Goal: Task Accomplishment & Management: Complete application form

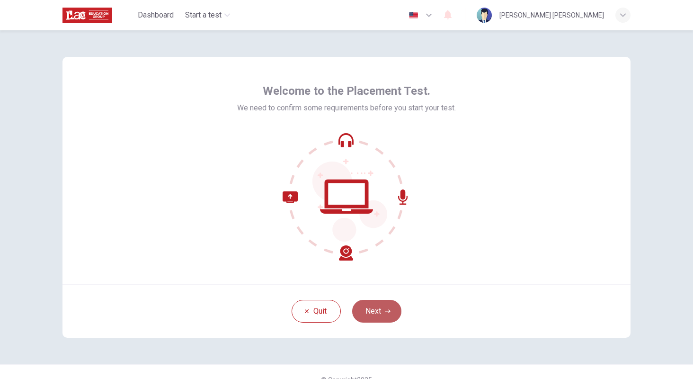
click at [374, 312] on button "Next" at bounding box center [376, 311] width 49 height 23
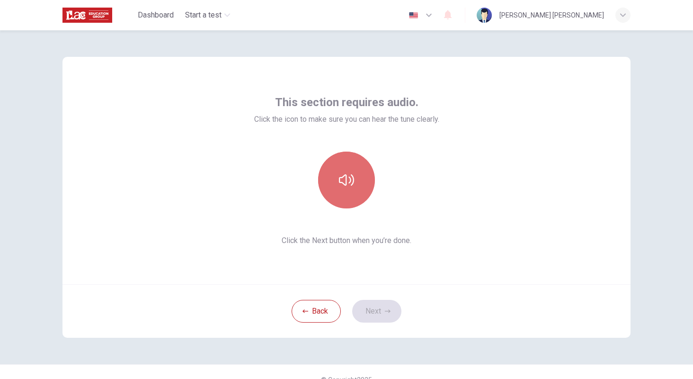
click at [340, 200] on button "button" at bounding box center [346, 179] width 57 height 57
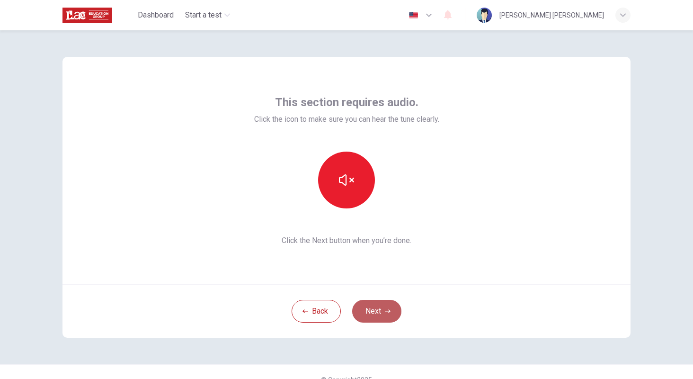
click at [371, 311] on button "Next" at bounding box center [376, 311] width 49 height 23
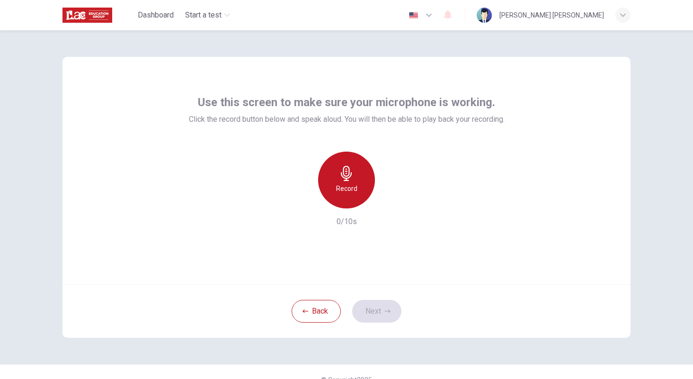
click at [341, 180] on icon "button" at bounding box center [346, 173] width 15 height 15
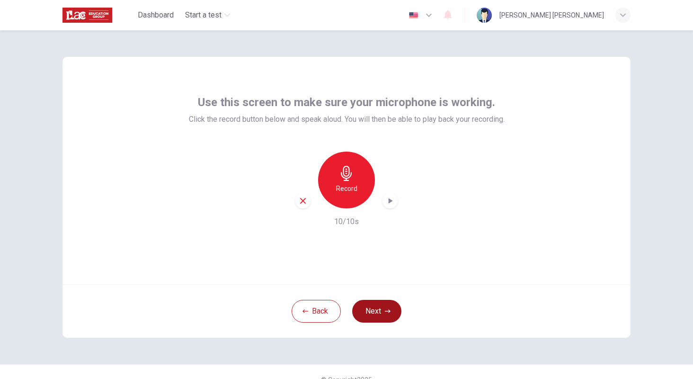
click at [368, 307] on button "Next" at bounding box center [376, 311] width 49 height 23
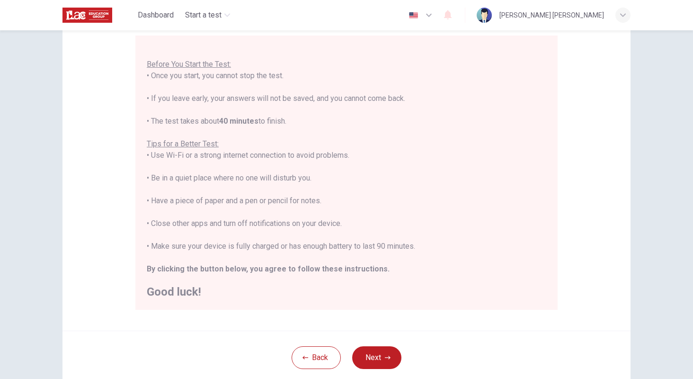
scroll to position [95, 0]
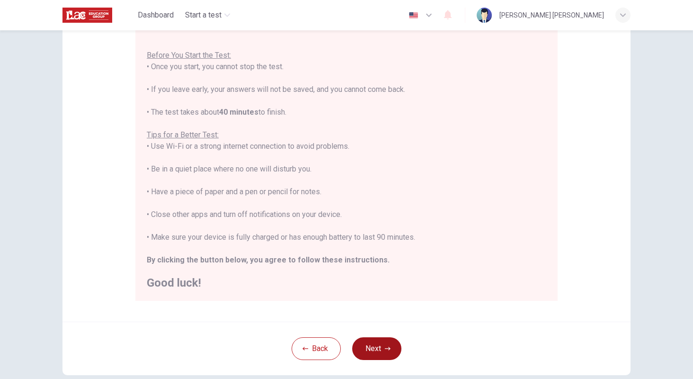
click at [369, 350] on button "Next" at bounding box center [376, 348] width 49 height 23
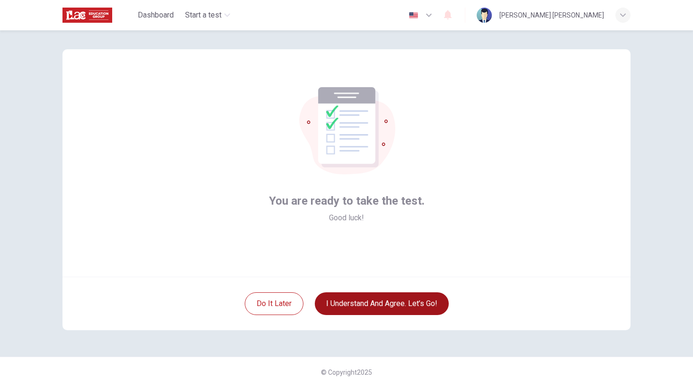
scroll to position [0, 0]
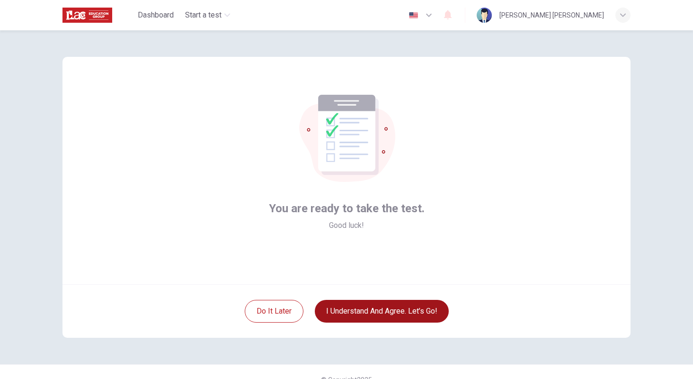
click at [357, 312] on button "I understand and agree. Let’s go!" at bounding box center [382, 311] width 134 height 23
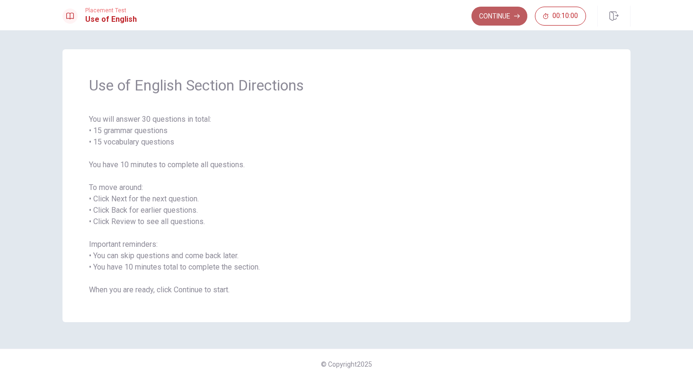
click at [500, 12] on button "Continue" at bounding box center [499, 16] width 56 height 19
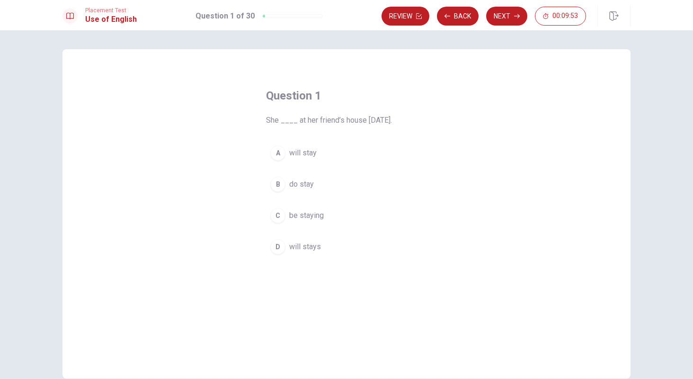
click at [277, 151] on div "A" at bounding box center [277, 152] width 15 height 15
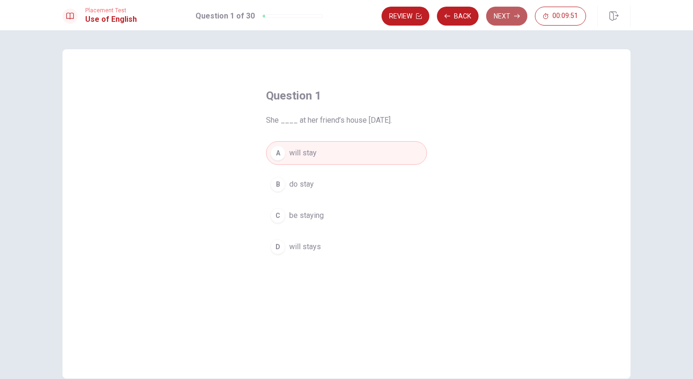
click at [507, 19] on button "Next" at bounding box center [506, 16] width 41 height 19
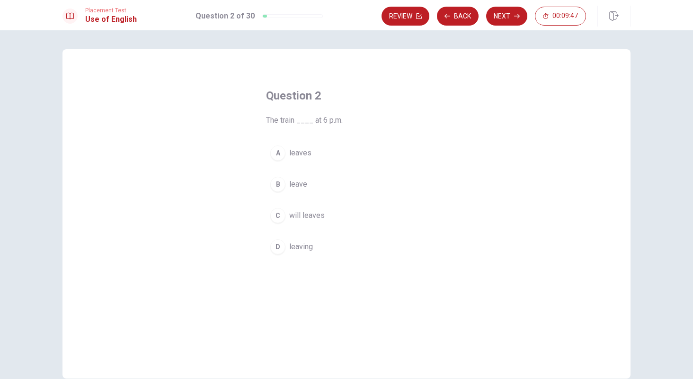
click at [276, 153] on div "A" at bounding box center [277, 152] width 15 height 15
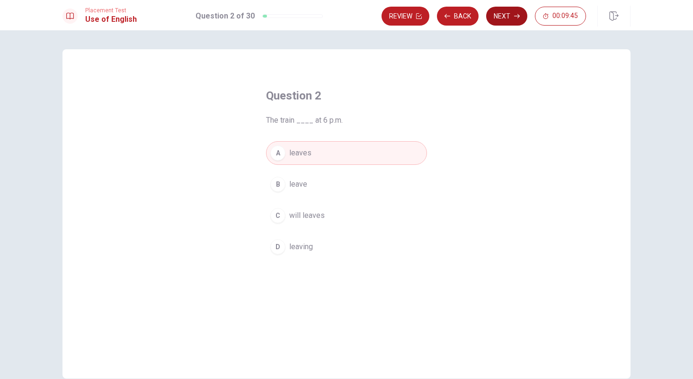
click at [497, 18] on button "Next" at bounding box center [506, 16] width 41 height 19
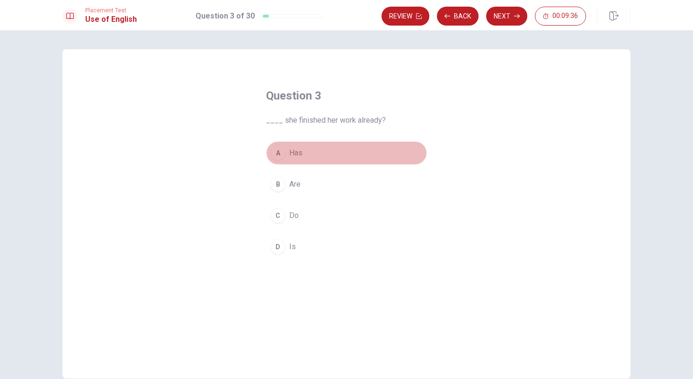
click at [277, 157] on div "A" at bounding box center [277, 152] width 15 height 15
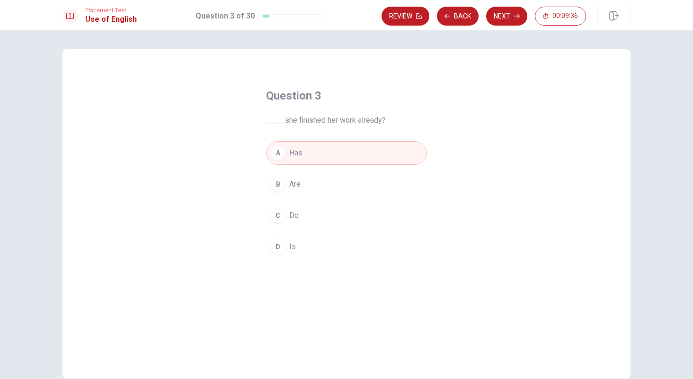
click at [497, 15] on button "Next" at bounding box center [506, 16] width 41 height 19
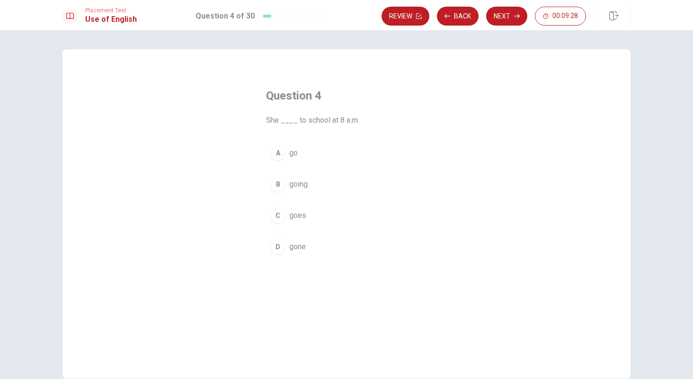
click at [275, 213] on div "C" at bounding box center [277, 215] width 15 height 15
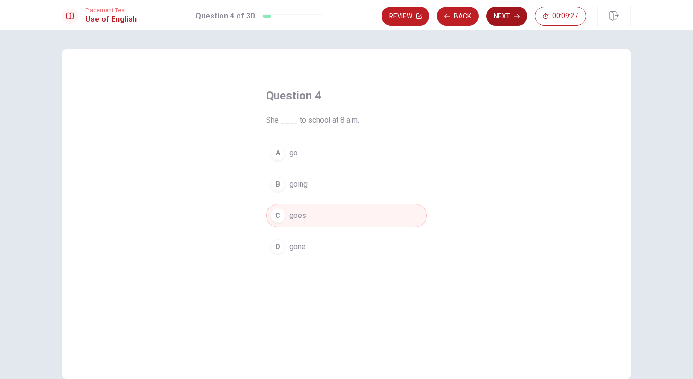
click at [499, 18] on button "Next" at bounding box center [506, 16] width 41 height 19
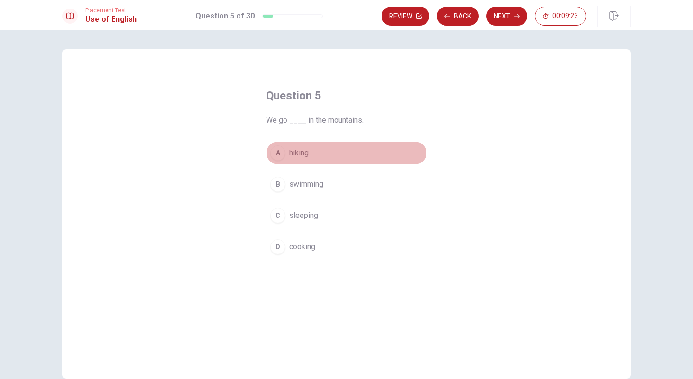
click at [275, 151] on div "A" at bounding box center [277, 152] width 15 height 15
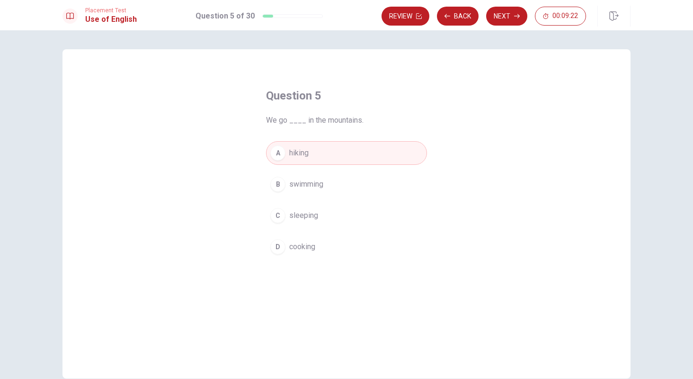
click at [503, 16] on button "Next" at bounding box center [506, 16] width 41 height 19
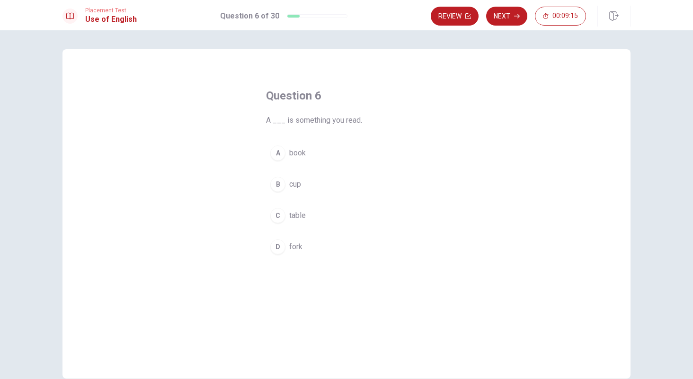
click at [276, 155] on div "A" at bounding box center [277, 152] width 15 height 15
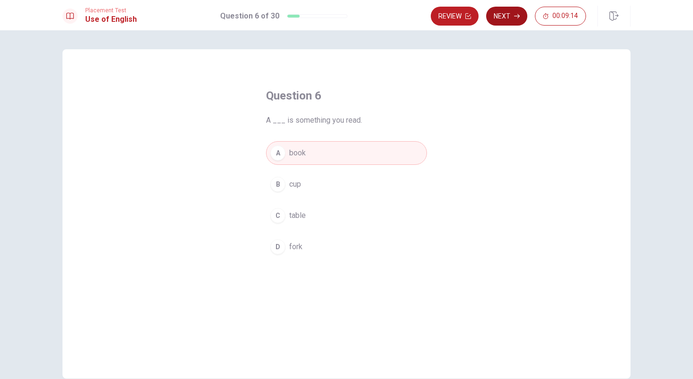
click at [500, 19] on button "Next" at bounding box center [506, 16] width 41 height 19
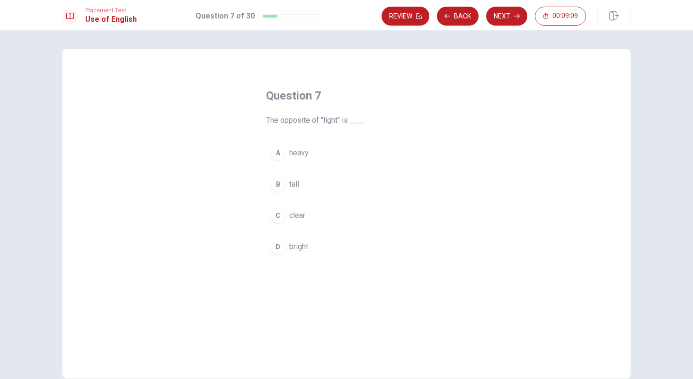
click at [276, 149] on div "A" at bounding box center [277, 152] width 15 height 15
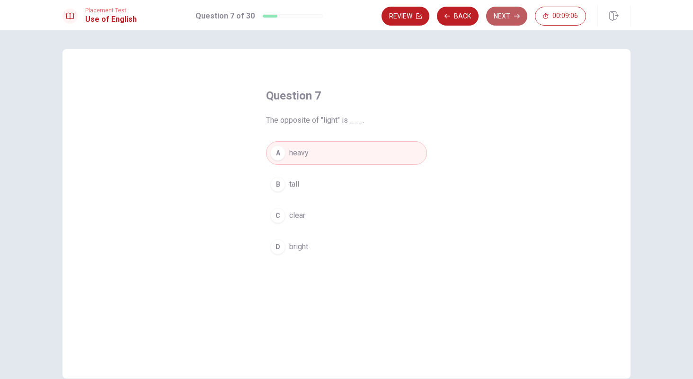
click at [495, 17] on button "Next" at bounding box center [506, 16] width 41 height 19
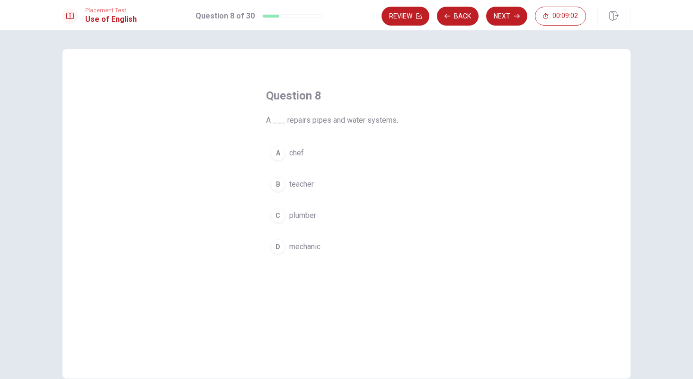
click at [278, 216] on div "C" at bounding box center [277, 215] width 15 height 15
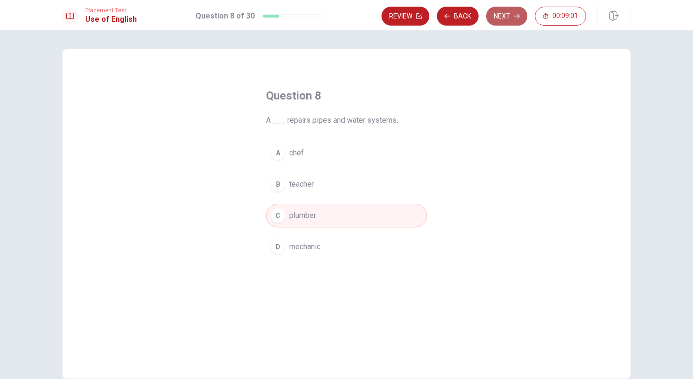
click at [502, 14] on button "Next" at bounding box center [506, 16] width 41 height 19
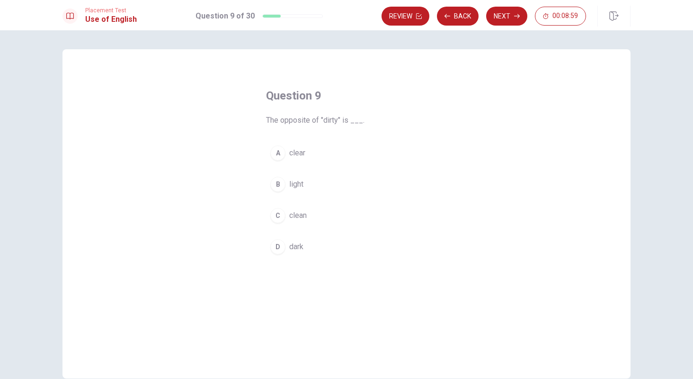
click at [272, 216] on div "C" at bounding box center [277, 215] width 15 height 15
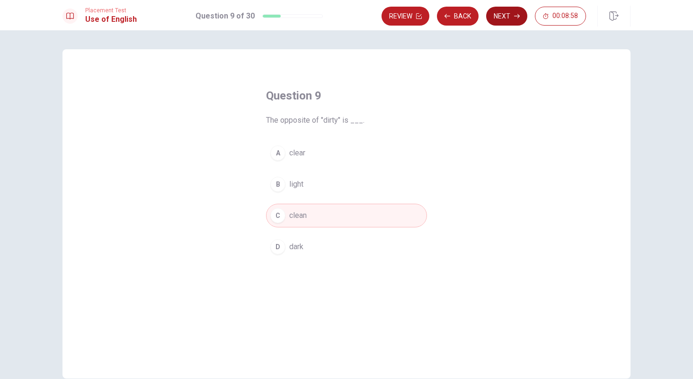
click at [505, 22] on button "Next" at bounding box center [506, 16] width 41 height 19
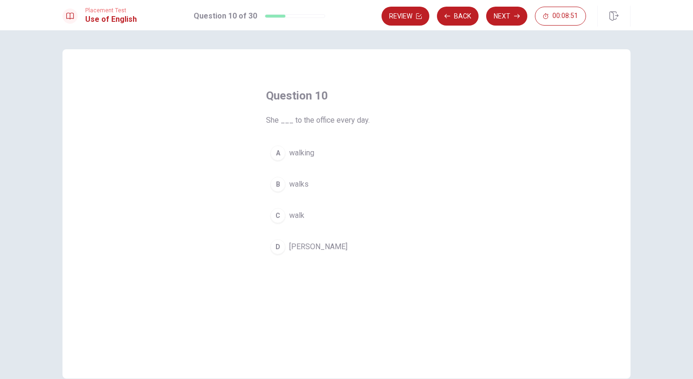
click at [276, 186] on div "B" at bounding box center [277, 184] width 15 height 15
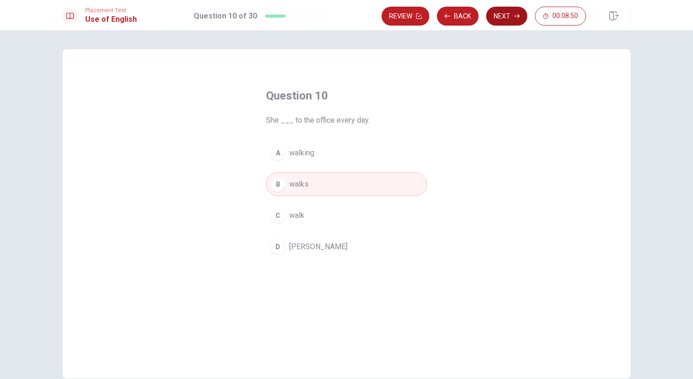
click at [499, 17] on button "Next" at bounding box center [506, 16] width 41 height 19
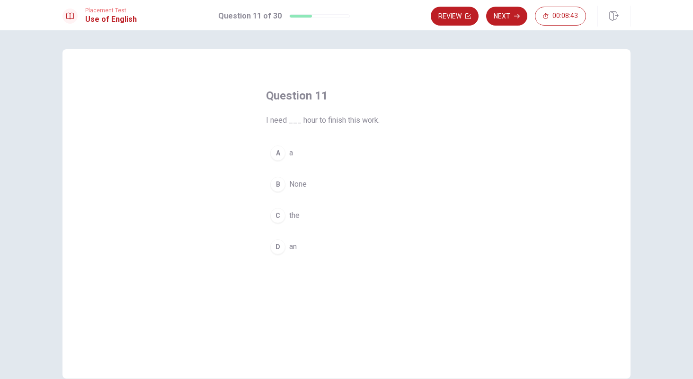
click at [275, 252] on div "D" at bounding box center [277, 246] width 15 height 15
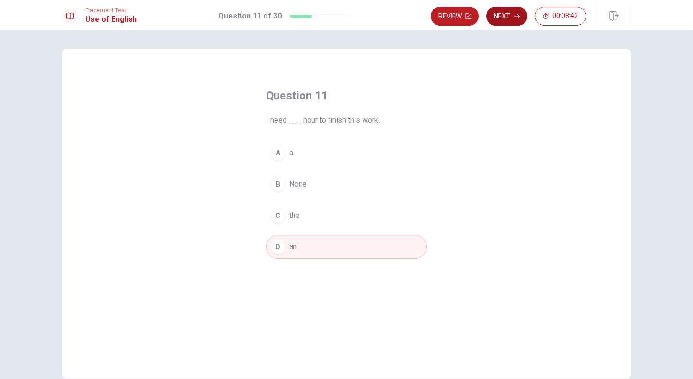
click at [498, 18] on button "Next" at bounding box center [506, 16] width 41 height 19
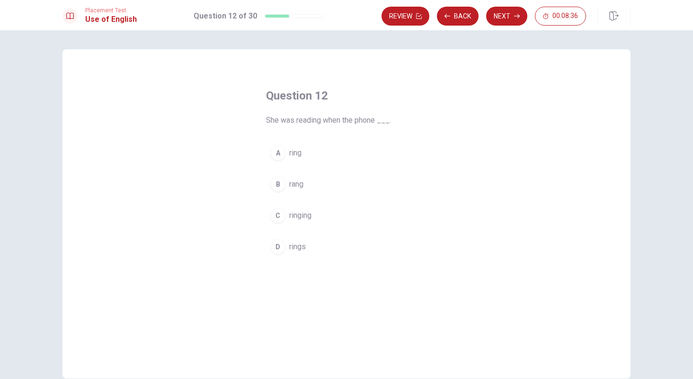
click at [276, 186] on div "B" at bounding box center [277, 184] width 15 height 15
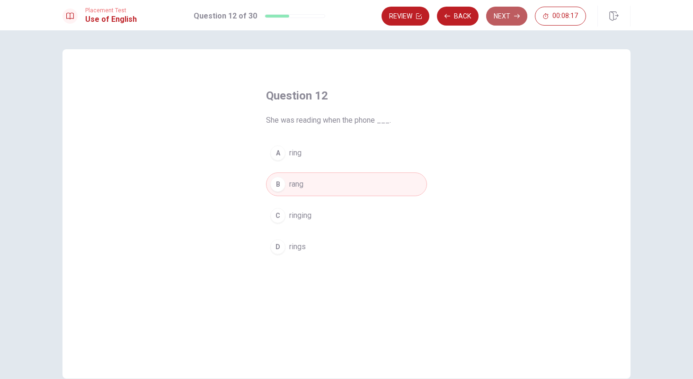
click at [491, 18] on button "Next" at bounding box center [506, 16] width 41 height 19
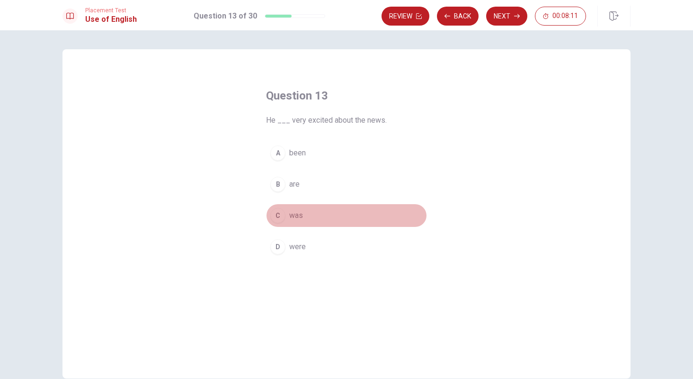
click at [277, 217] on div "C" at bounding box center [277, 215] width 15 height 15
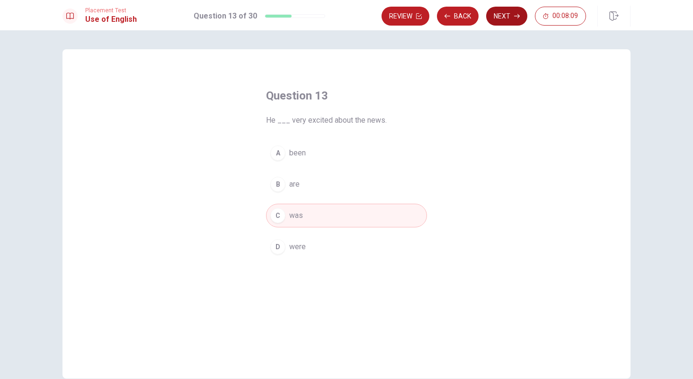
click at [501, 16] on button "Next" at bounding box center [506, 16] width 41 height 19
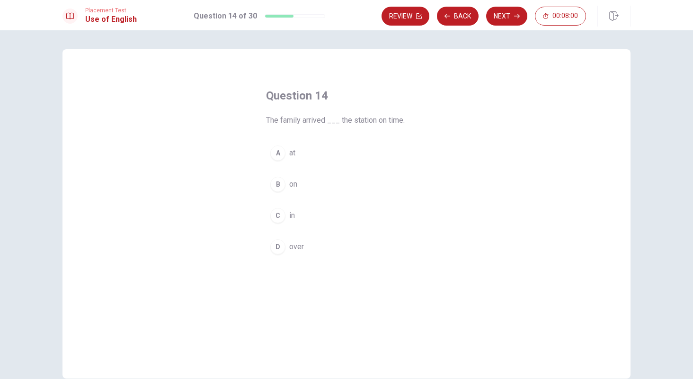
click at [276, 152] on div "A" at bounding box center [277, 152] width 15 height 15
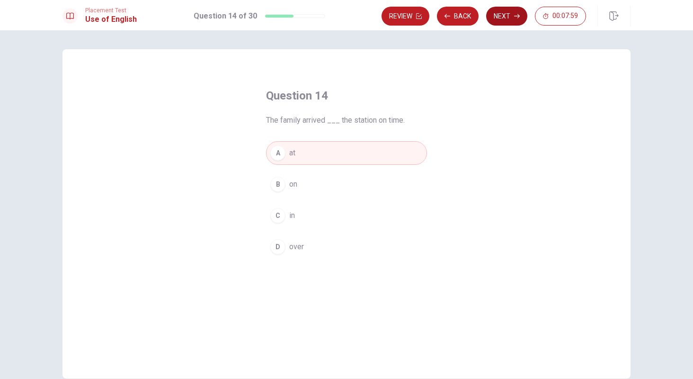
click at [511, 11] on button "Next" at bounding box center [506, 16] width 41 height 19
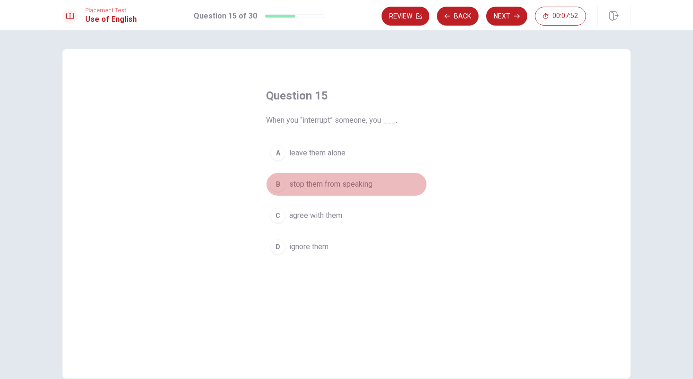
click at [276, 184] on div "B" at bounding box center [277, 184] width 15 height 15
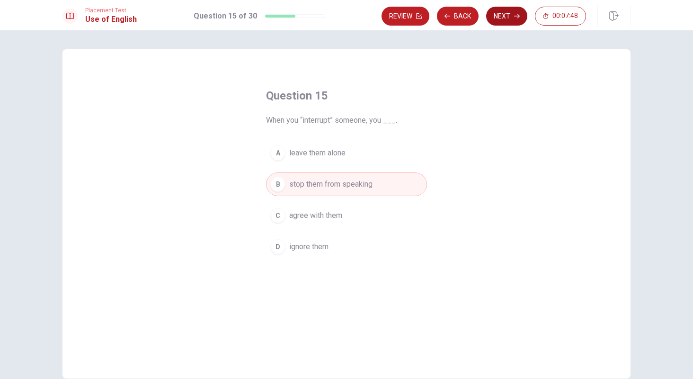
click at [515, 18] on icon "button" at bounding box center [517, 16] width 6 height 6
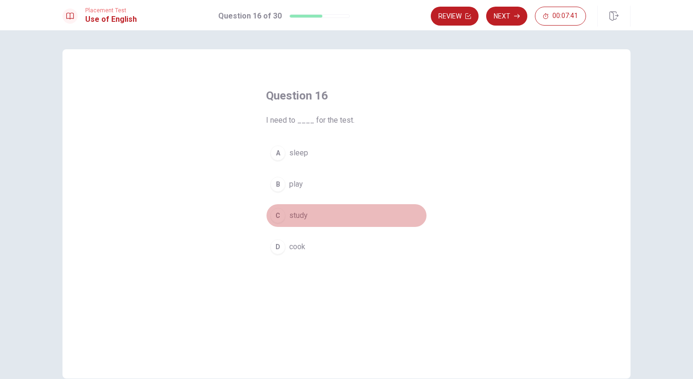
click at [270, 213] on div "C" at bounding box center [277, 215] width 15 height 15
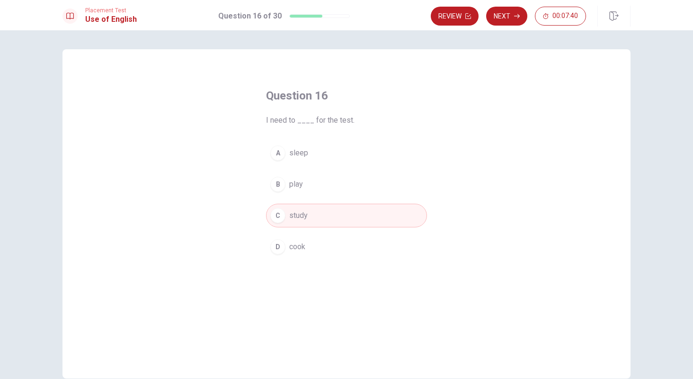
click at [516, 23] on button "Next" at bounding box center [506, 16] width 41 height 19
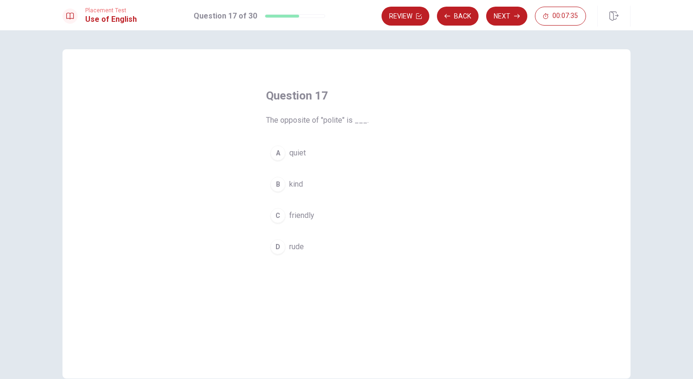
click at [273, 251] on div "D" at bounding box center [277, 246] width 15 height 15
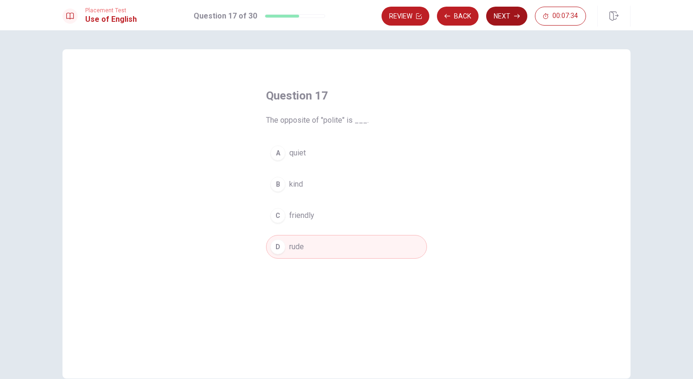
click at [496, 13] on button "Next" at bounding box center [506, 16] width 41 height 19
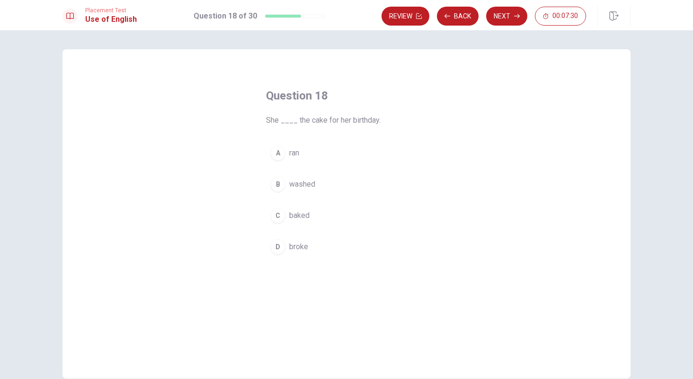
click at [275, 219] on div "C" at bounding box center [277, 215] width 15 height 15
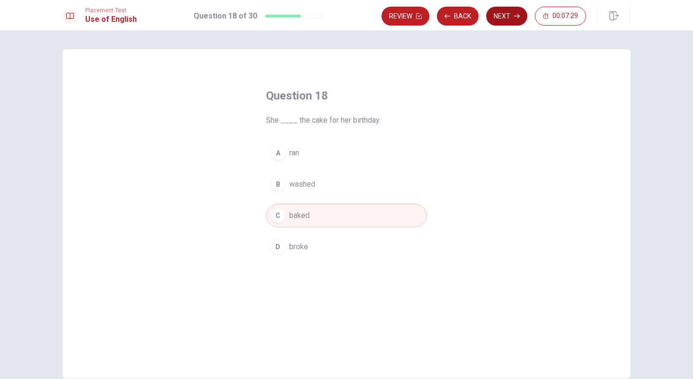
click at [504, 13] on button "Next" at bounding box center [506, 16] width 41 height 19
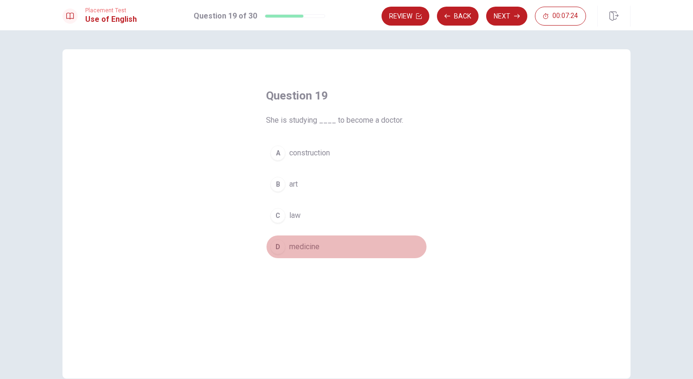
click at [277, 248] on div "D" at bounding box center [277, 246] width 15 height 15
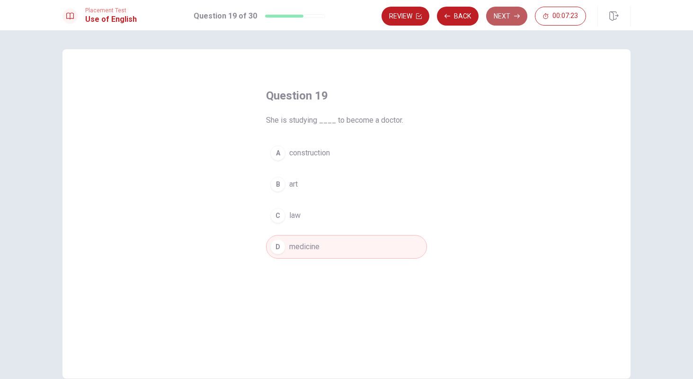
click at [496, 16] on button "Next" at bounding box center [506, 16] width 41 height 19
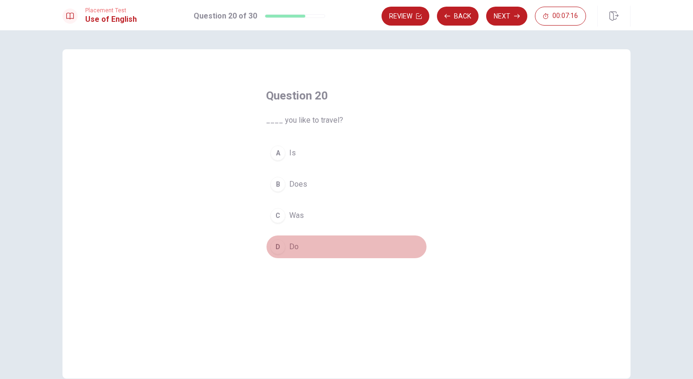
click at [281, 251] on div "D" at bounding box center [277, 246] width 15 height 15
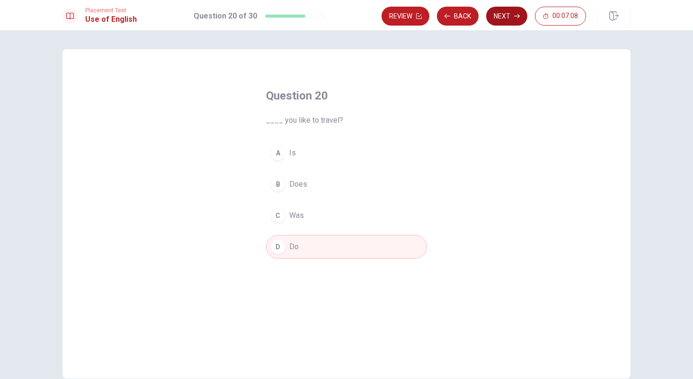
click at [503, 19] on button "Next" at bounding box center [506, 16] width 41 height 19
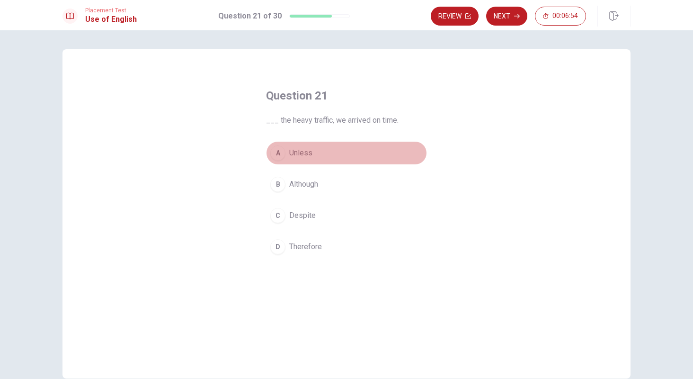
click at [277, 156] on div "A" at bounding box center [277, 152] width 15 height 15
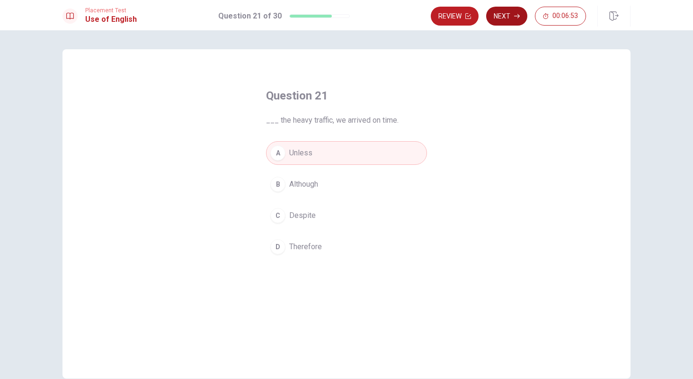
click at [503, 18] on button "Next" at bounding box center [506, 16] width 41 height 19
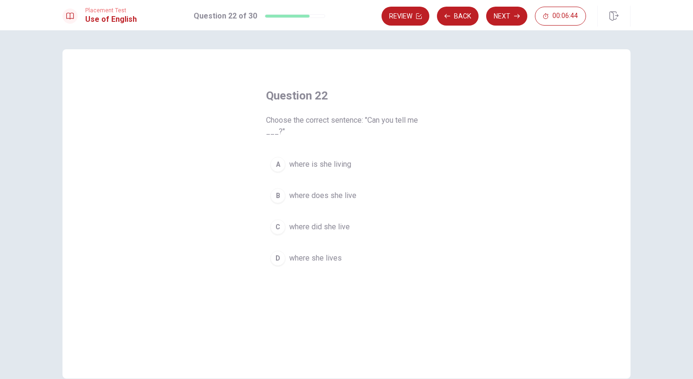
click at [276, 166] on div "A" at bounding box center [277, 164] width 15 height 15
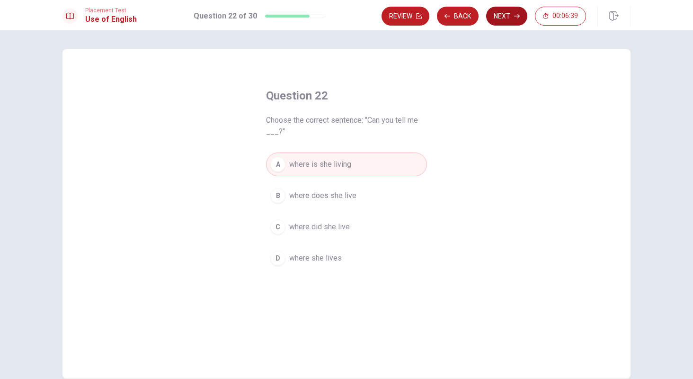
click at [509, 18] on button "Next" at bounding box center [506, 16] width 41 height 19
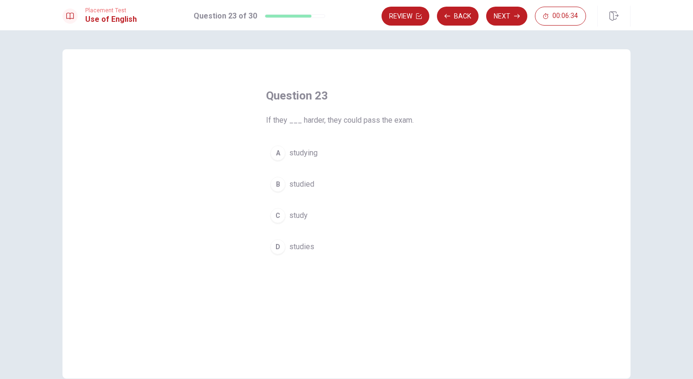
click at [278, 184] on div "B" at bounding box center [277, 184] width 15 height 15
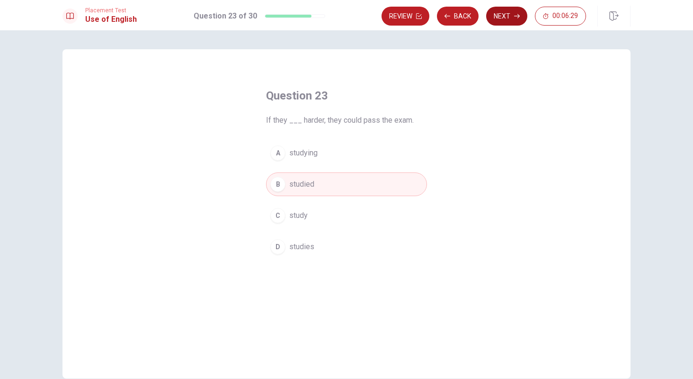
click at [506, 17] on button "Next" at bounding box center [506, 16] width 41 height 19
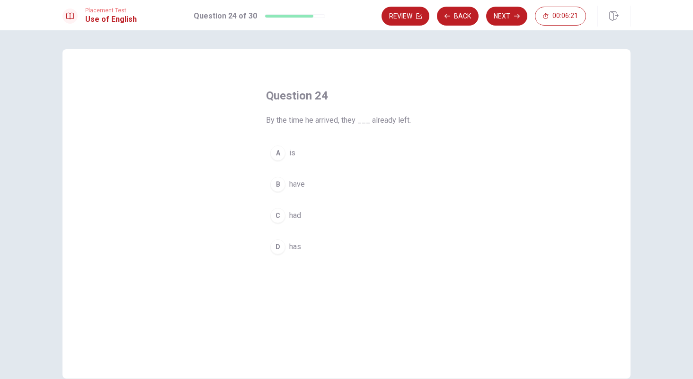
click at [275, 216] on div "C" at bounding box center [277, 215] width 15 height 15
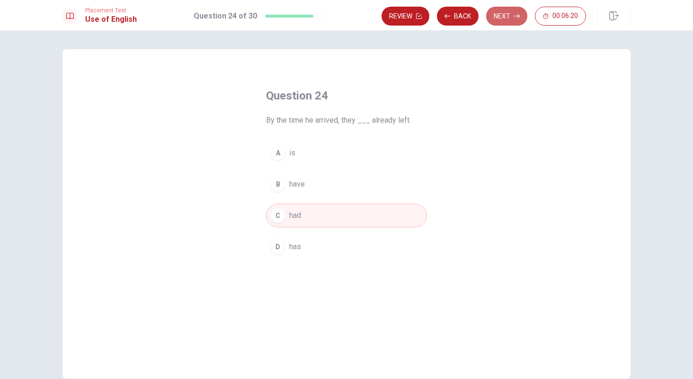
click at [506, 18] on button "Next" at bounding box center [506, 16] width 41 height 19
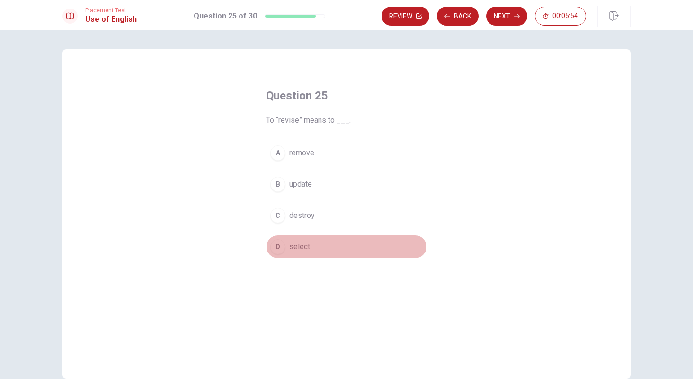
click at [273, 247] on div "D" at bounding box center [277, 246] width 15 height 15
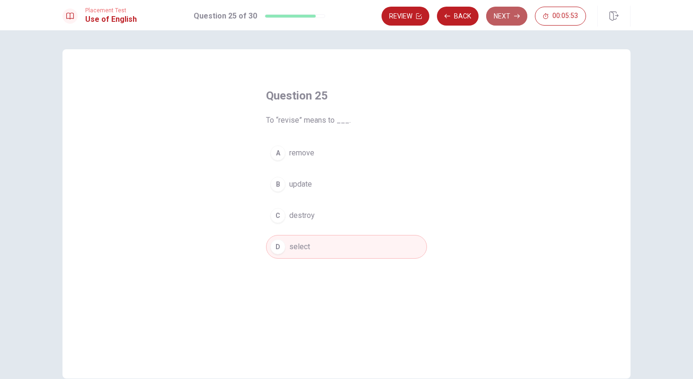
click at [492, 16] on button "Next" at bounding box center [506, 16] width 41 height 19
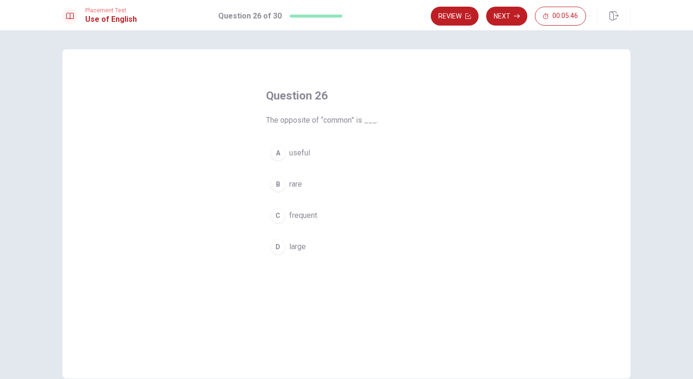
click at [272, 186] on div "B" at bounding box center [277, 184] width 15 height 15
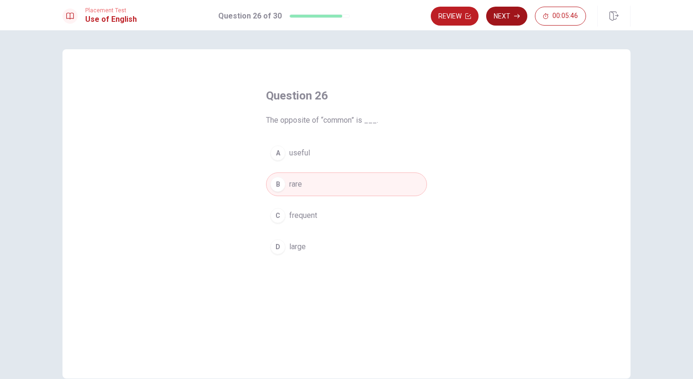
click at [490, 11] on button "Next" at bounding box center [506, 16] width 41 height 19
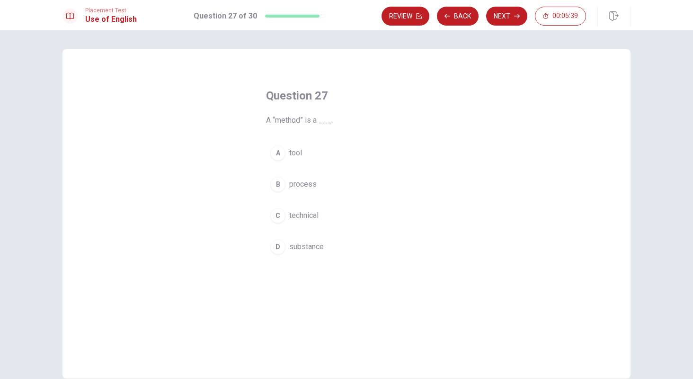
click at [272, 183] on div "B" at bounding box center [277, 184] width 15 height 15
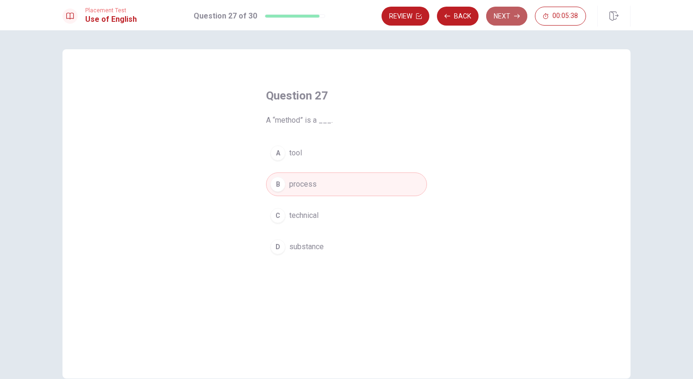
click at [494, 18] on button "Next" at bounding box center [506, 16] width 41 height 19
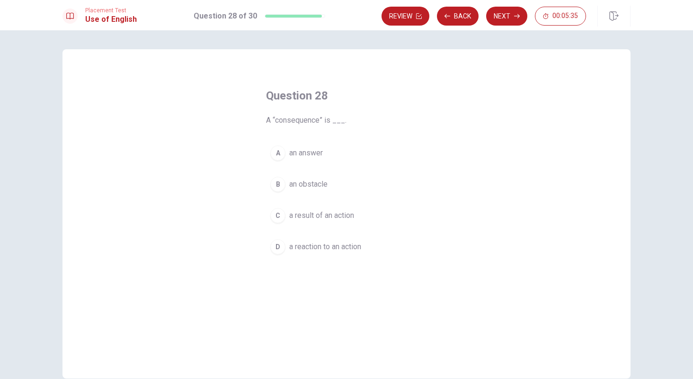
click at [274, 218] on div "C" at bounding box center [277, 215] width 15 height 15
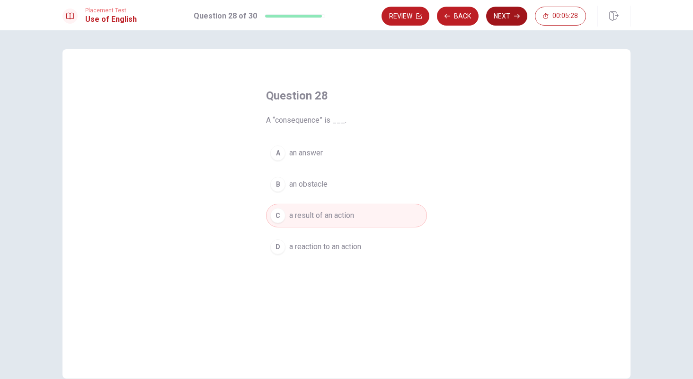
click at [493, 20] on button "Next" at bounding box center [506, 16] width 41 height 19
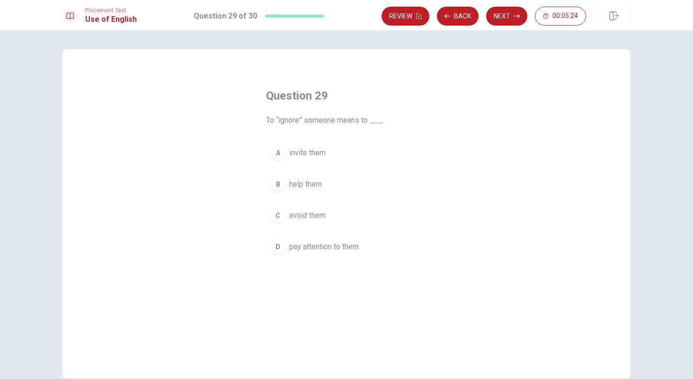
click at [280, 219] on div "C" at bounding box center [277, 215] width 15 height 15
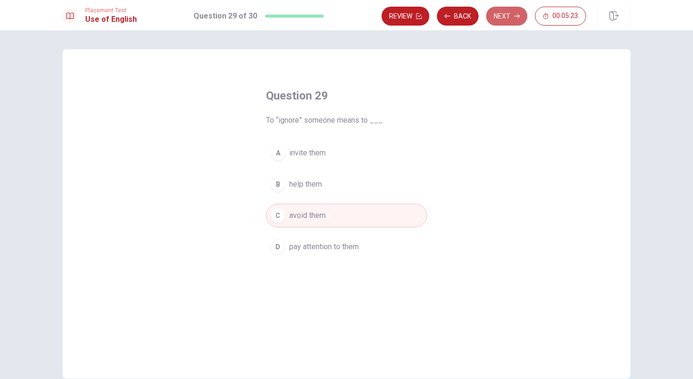
click at [497, 19] on button "Next" at bounding box center [506, 16] width 41 height 19
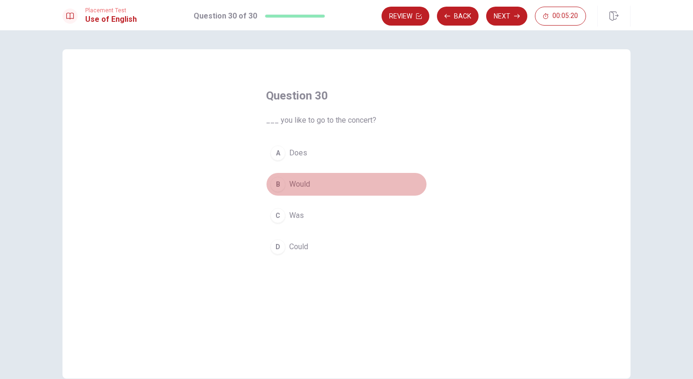
click at [276, 187] on div "B" at bounding box center [277, 184] width 15 height 15
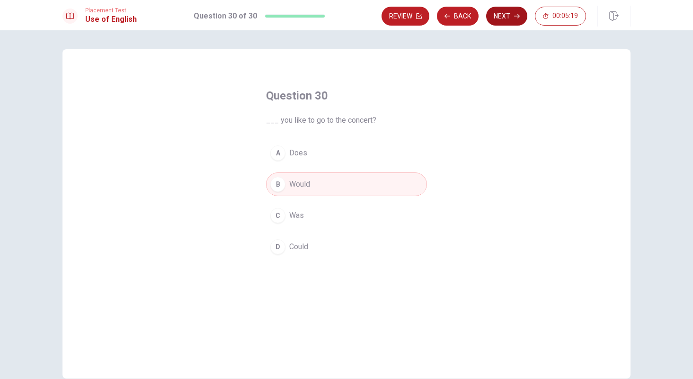
click at [498, 18] on button "Next" at bounding box center [506, 16] width 41 height 19
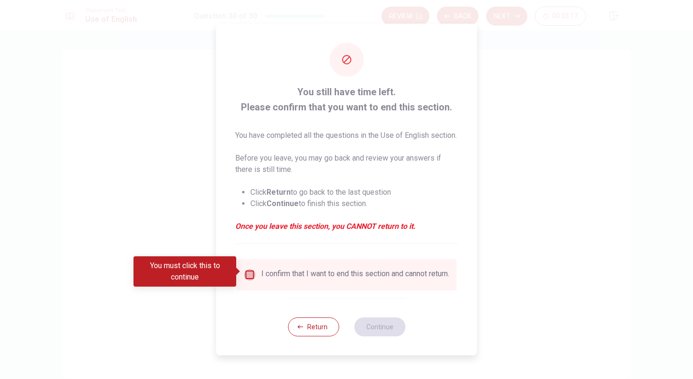
click at [252, 271] on input "You must click this to continue" at bounding box center [249, 274] width 11 height 11
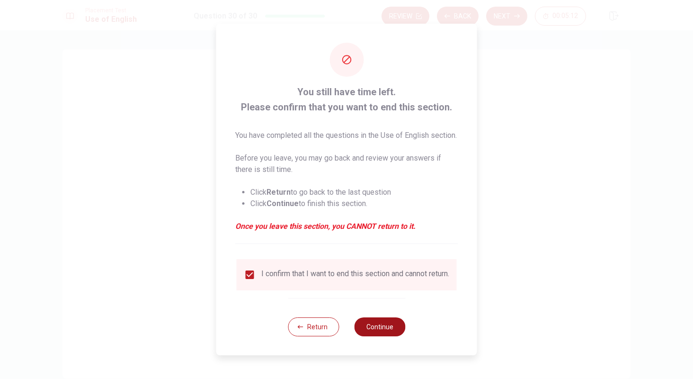
click at [367, 330] on button "Continue" at bounding box center [379, 326] width 51 height 19
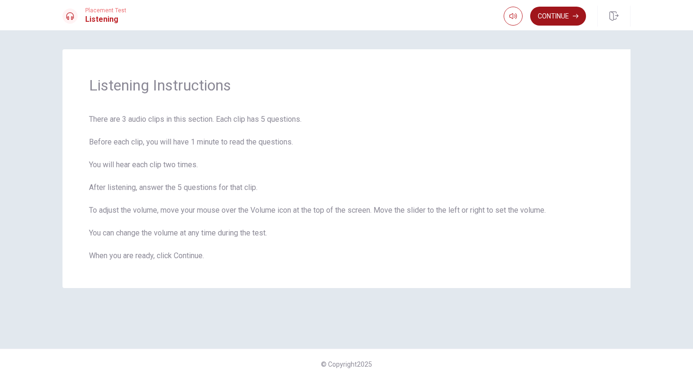
click at [550, 17] on button "Continue" at bounding box center [558, 16] width 56 height 19
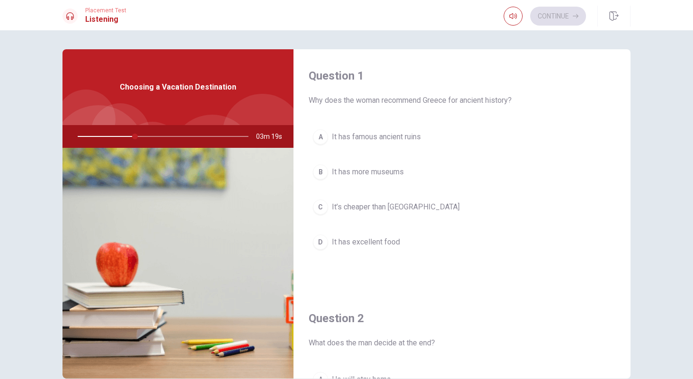
click at [318, 140] on div "A" at bounding box center [320, 136] width 15 height 15
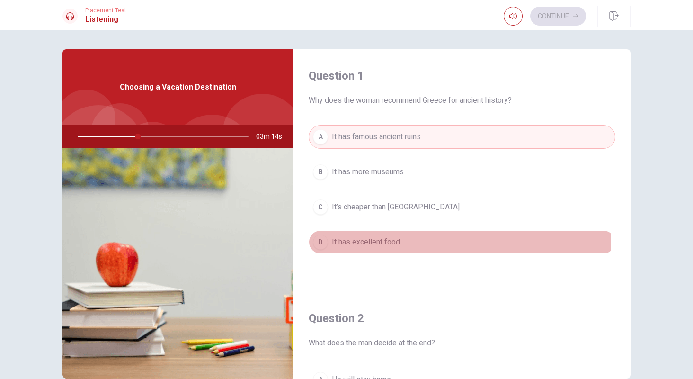
click at [317, 243] on div "D" at bounding box center [320, 241] width 15 height 15
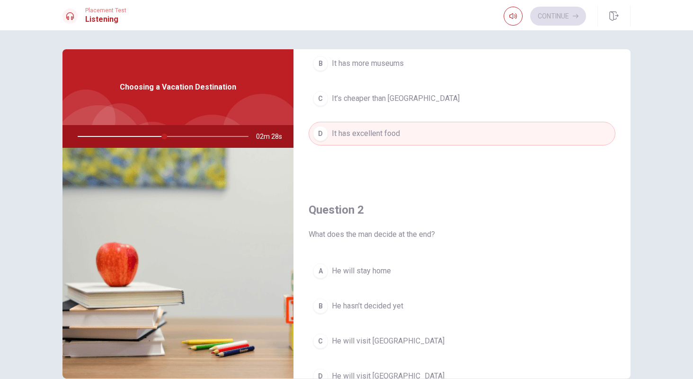
scroll to position [142, 0]
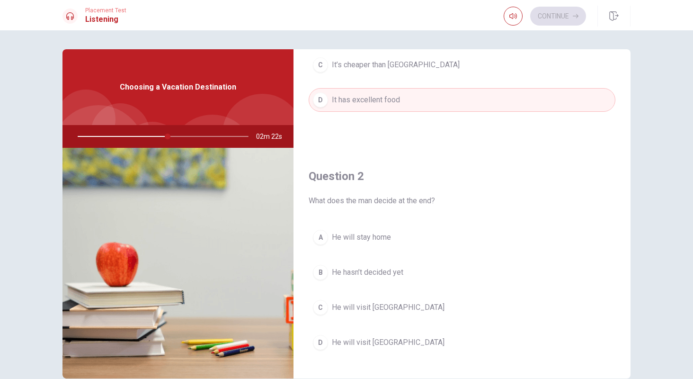
drag, startPoint x: 165, startPoint y: 137, endPoint x: 142, endPoint y: 137, distance: 23.7
click at [142, 137] on div at bounding box center [161, 136] width 190 height 23
click at [315, 343] on div "D" at bounding box center [320, 342] width 15 height 15
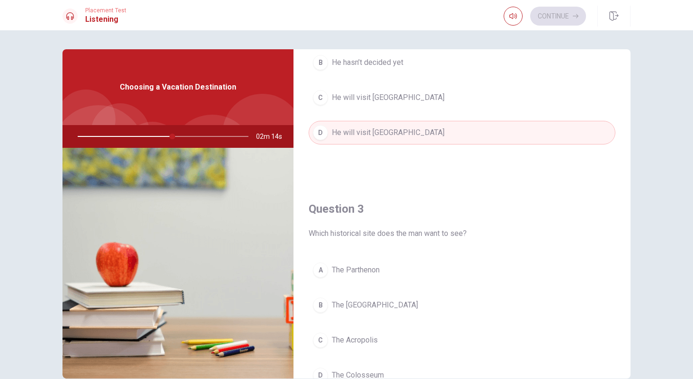
scroll to position [379, 0]
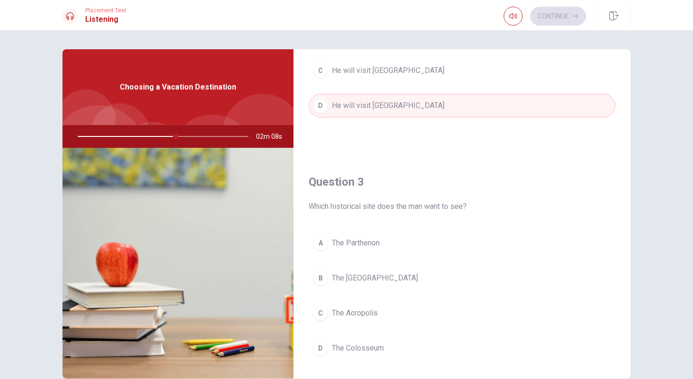
click at [315, 247] on div "A" at bounding box center [320, 242] width 15 height 15
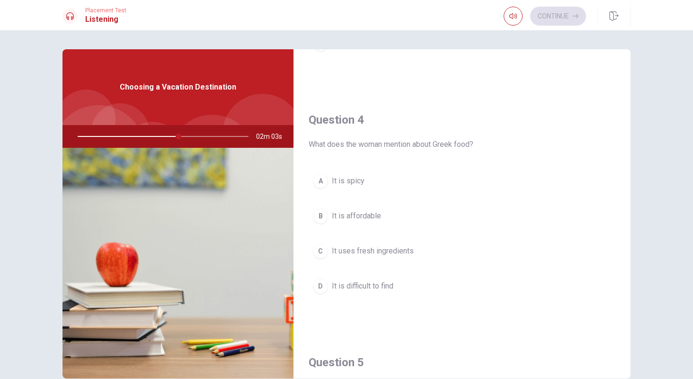
scroll to position [710, 0]
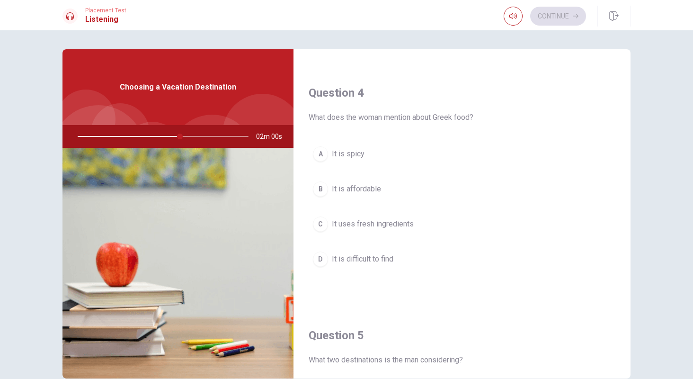
click at [316, 227] on div "C" at bounding box center [320, 223] width 15 height 15
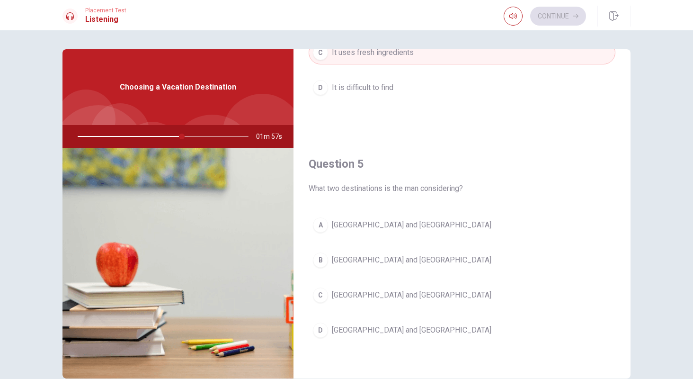
scroll to position [883, 0]
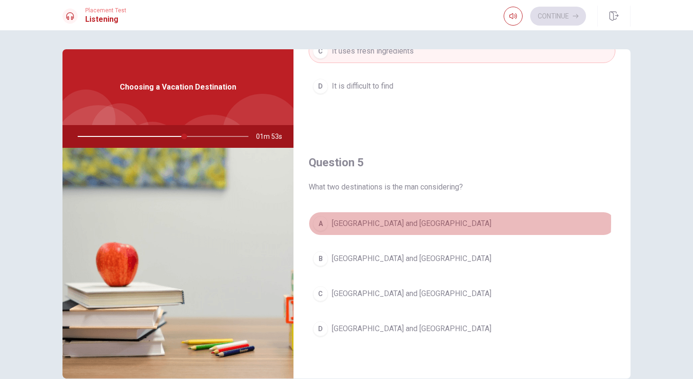
click at [320, 222] on div "A" at bounding box center [320, 223] width 15 height 15
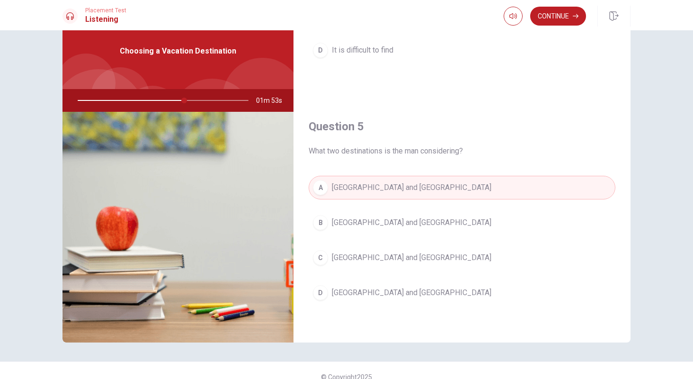
scroll to position [47, 0]
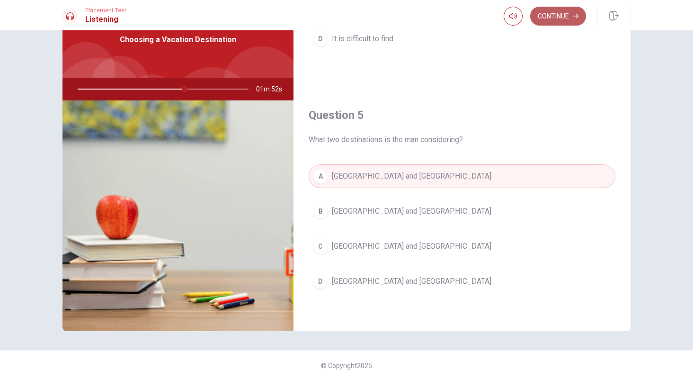
click at [557, 18] on button "Continue" at bounding box center [558, 16] width 56 height 19
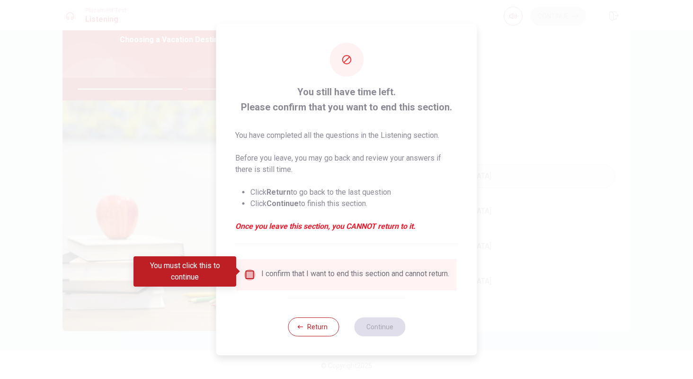
click at [244, 275] on input "You must click this to continue" at bounding box center [249, 274] width 11 height 11
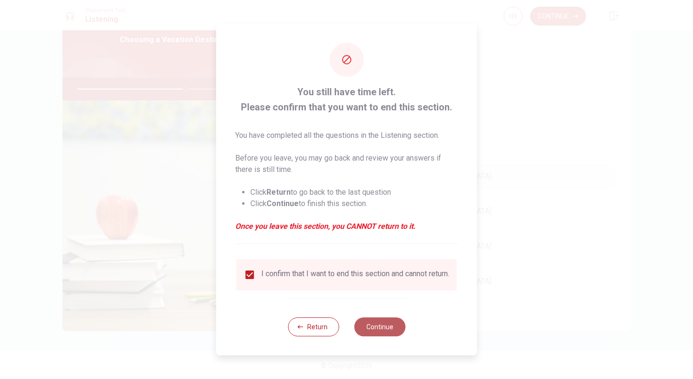
click at [384, 327] on button "Continue" at bounding box center [379, 326] width 51 height 19
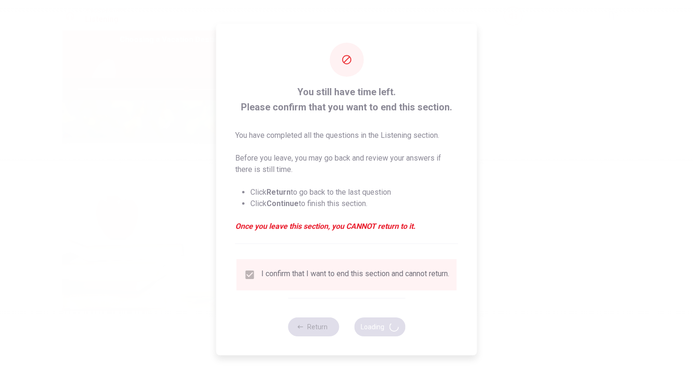
type input "64"
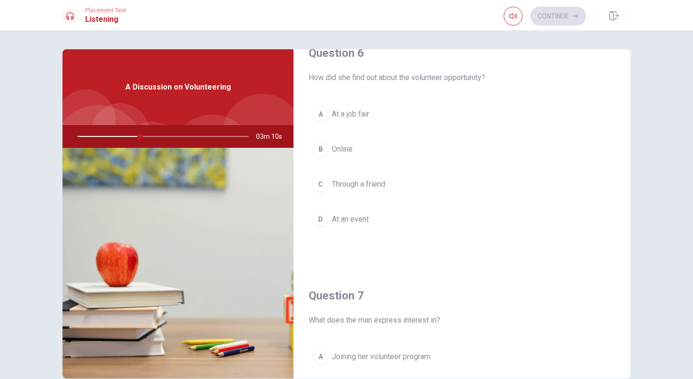
scroll to position [0, 0]
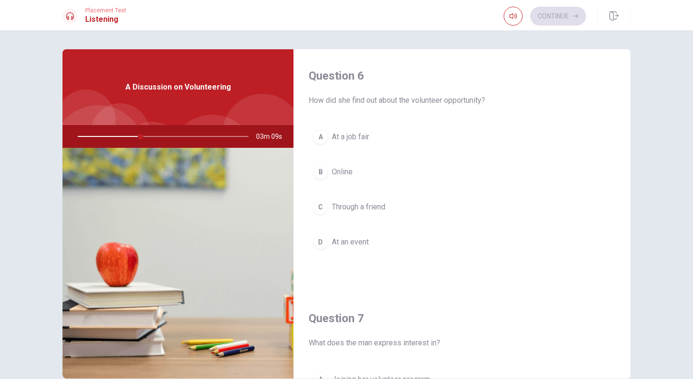
click at [318, 175] on div "B" at bounding box center [320, 171] width 15 height 15
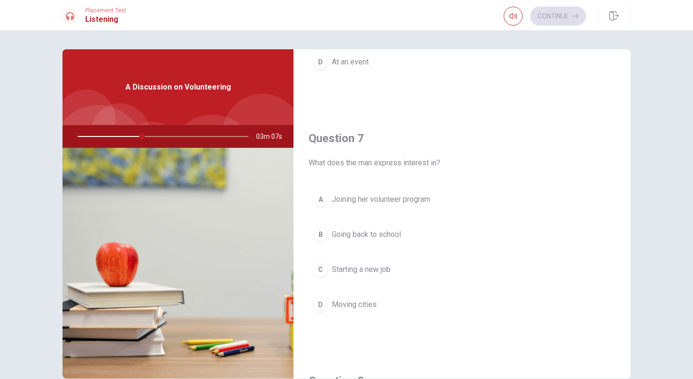
scroll to position [189, 0]
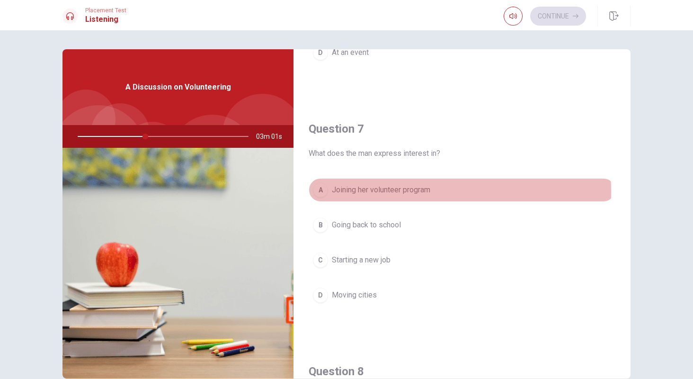
click at [317, 192] on div "A" at bounding box center [320, 189] width 15 height 15
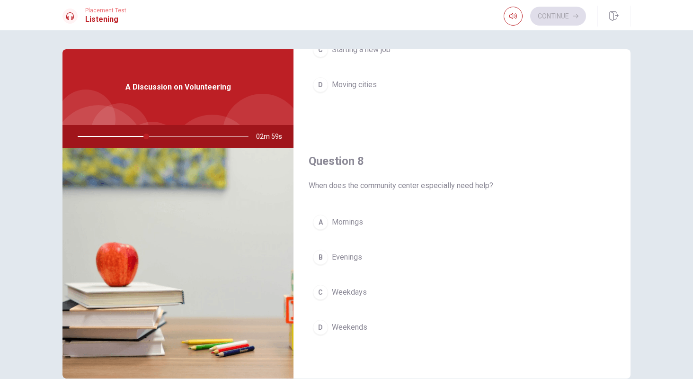
scroll to position [426, 0]
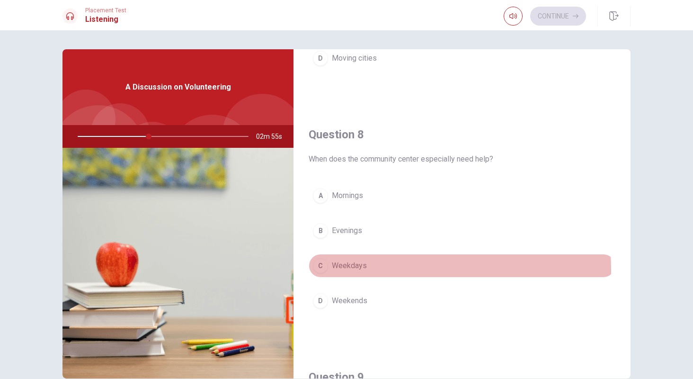
click at [322, 270] on div "C" at bounding box center [320, 265] width 15 height 15
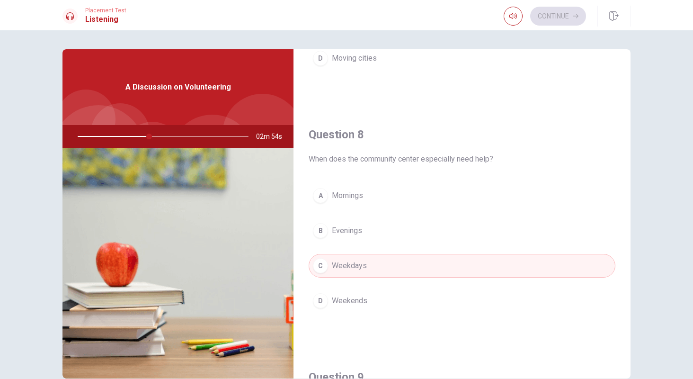
click at [323, 298] on div "D" at bounding box center [320, 300] width 15 height 15
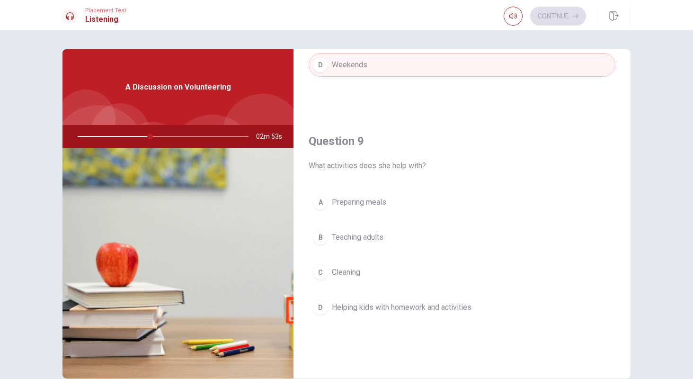
scroll to position [663, 0]
click at [319, 313] on div "D" at bounding box center [320, 306] width 15 height 15
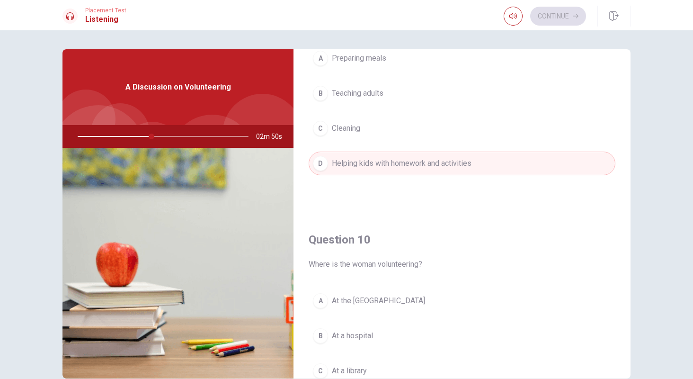
scroll to position [883, 0]
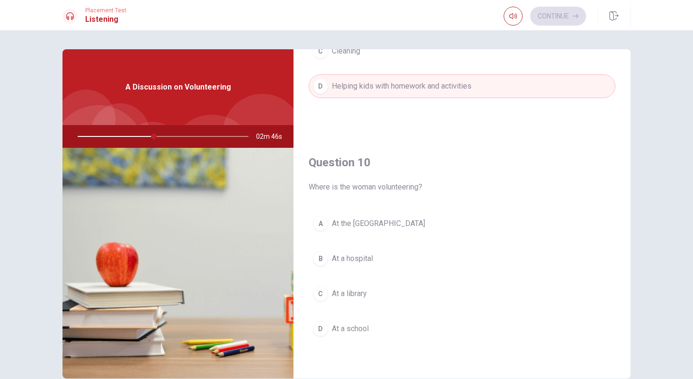
click at [325, 223] on div "A" at bounding box center [320, 223] width 15 height 15
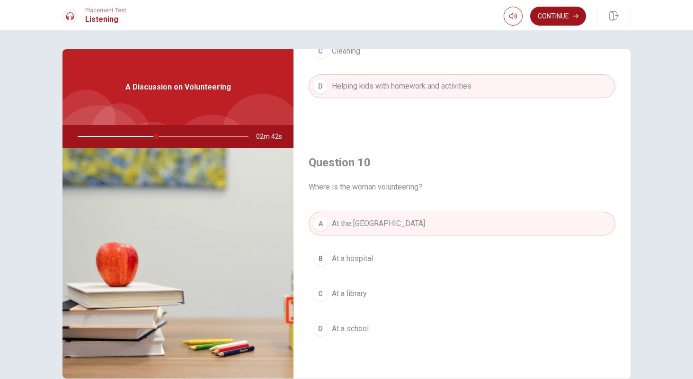
click at [567, 18] on button "Continue" at bounding box center [558, 16] width 56 height 19
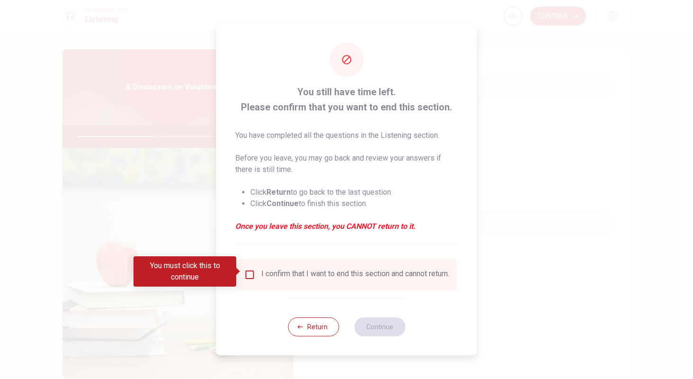
click at [258, 274] on div "I confirm that I want to end this section and cannot return." at bounding box center [346, 274] width 205 height 11
click at [250, 271] on input "You must click this to continue" at bounding box center [249, 274] width 11 height 11
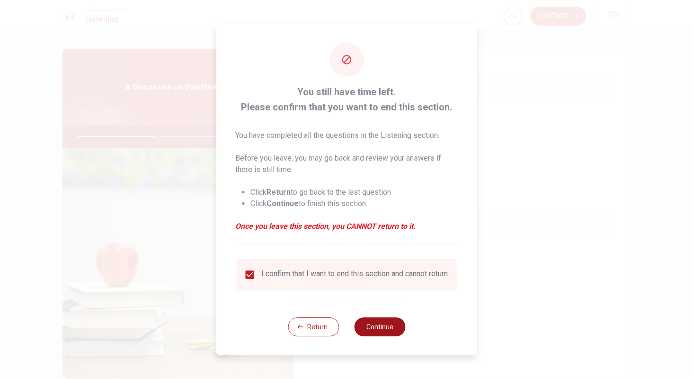
click at [383, 325] on button "Continue" at bounding box center [379, 326] width 51 height 19
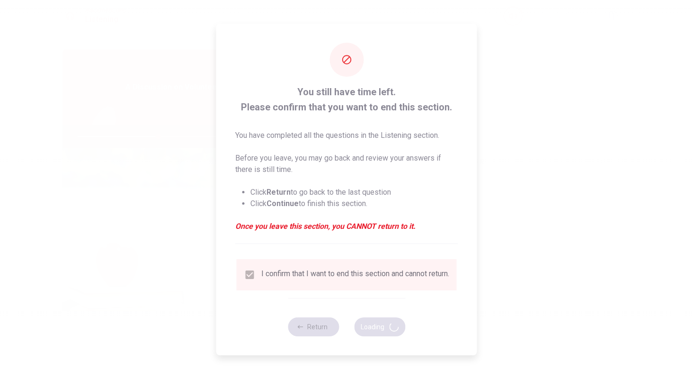
type input "48"
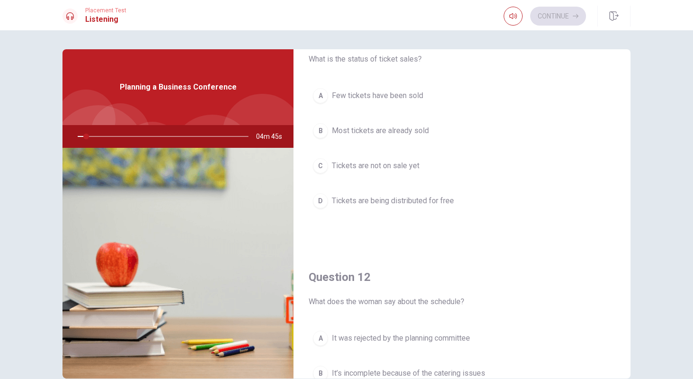
scroll to position [0, 0]
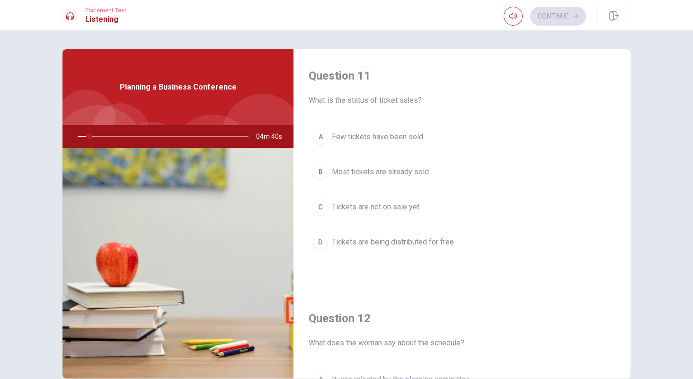
click at [316, 177] on div "B" at bounding box center [320, 171] width 15 height 15
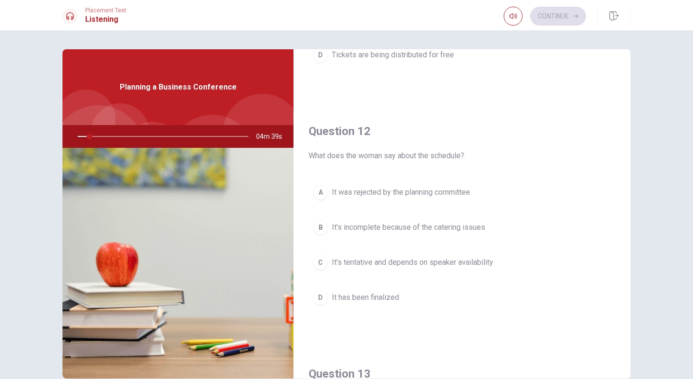
scroll to position [189, 0]
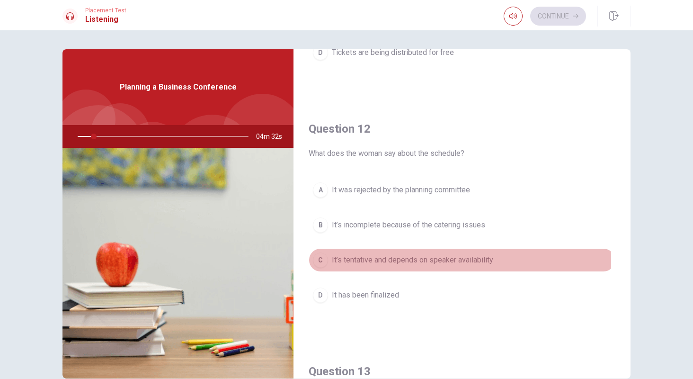
click at [315, 260] on div "C" at bounding box center [320, 259] width 15 height 15
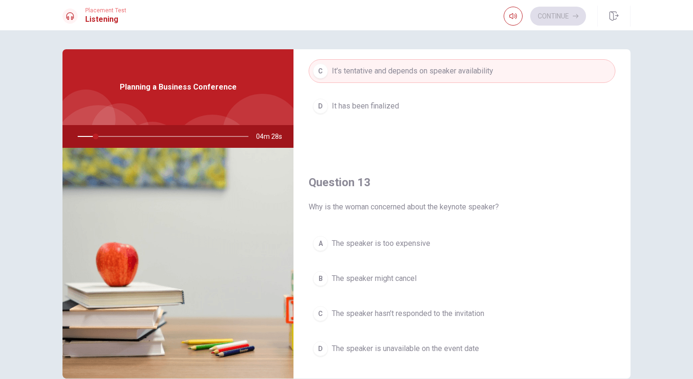
scroll to position [426, 0]
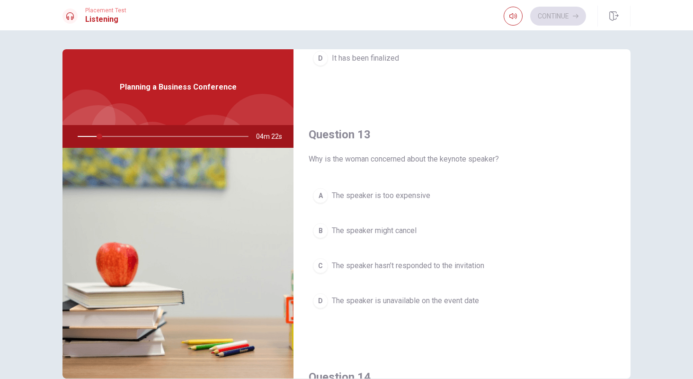
click at [320, 234] on div "B" at bounding box center [320, 230] width 15 height 15
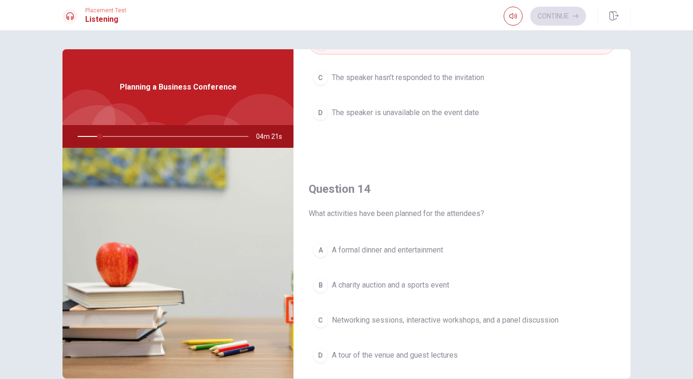
scroll to position [615, 0]
click at [317, 251] on div "A" at bounding box center [320, 248] width 15 height 15
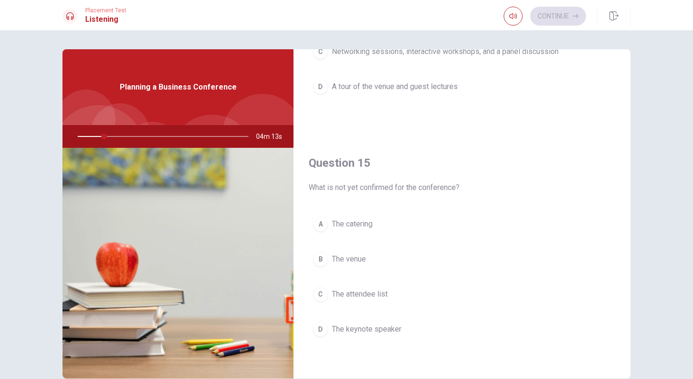
scroll to position [883, 0]
click at [318, 329] on div "D" at bounding box center [320, 328] width 15 height 15
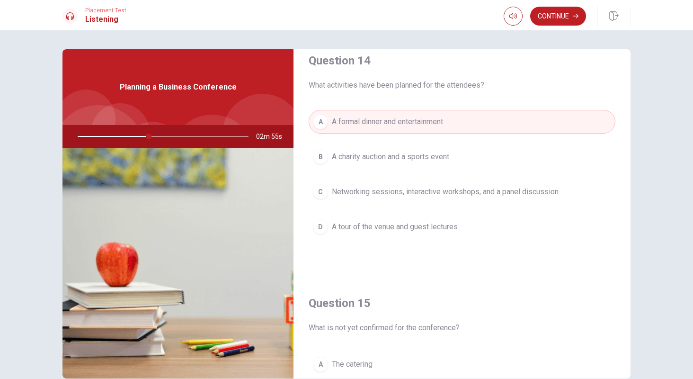
scroll to position [757, 0]
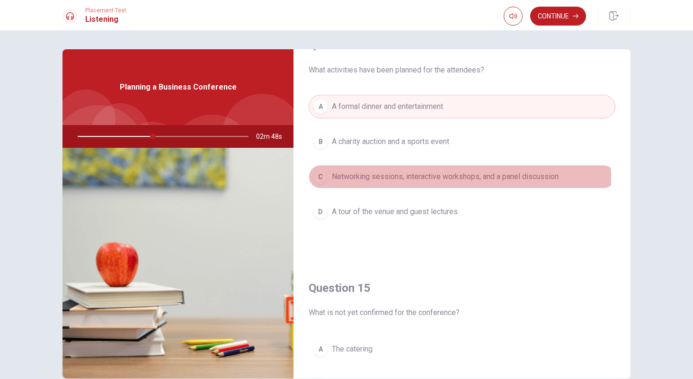
click at [318, 180] on div "C" at bounding box center [320, 176] width 15 height 15
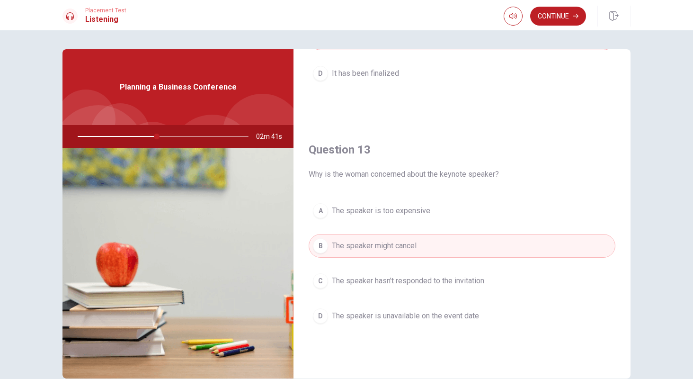
scroll to position [409, 0]
click at [566, 20] on button "Continue" at bounding box center [558, 16] width 56 height 19
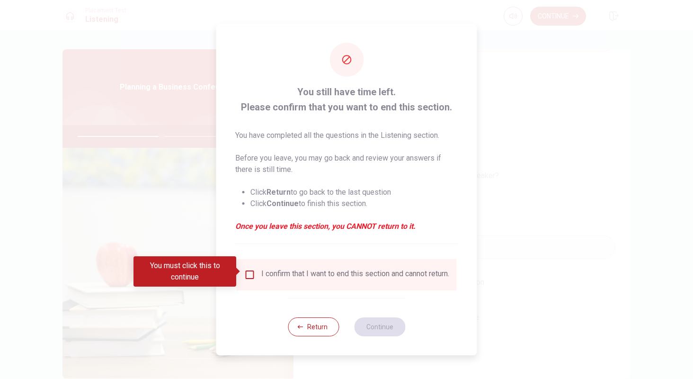
click at [254, 280] on div "I confirm that I want to end this section and cannot return." at bounding box center [346, 274] width 205 height 11
click at [248, 275] on input "You must click this to continue" at bounding box center [249, 274] width 11 height 11
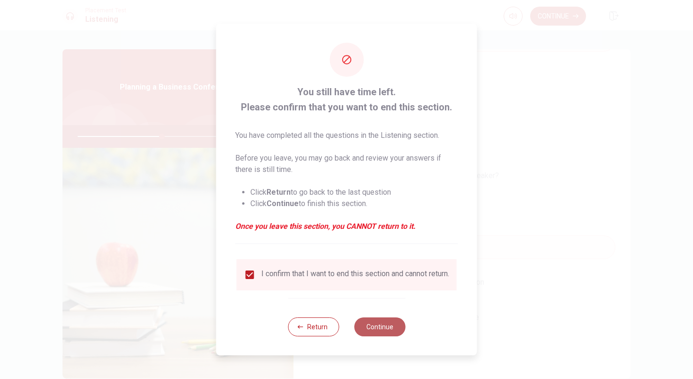
click at [370, 325] on button "Continue" at bounding box center [379, 326] width 51 height 19
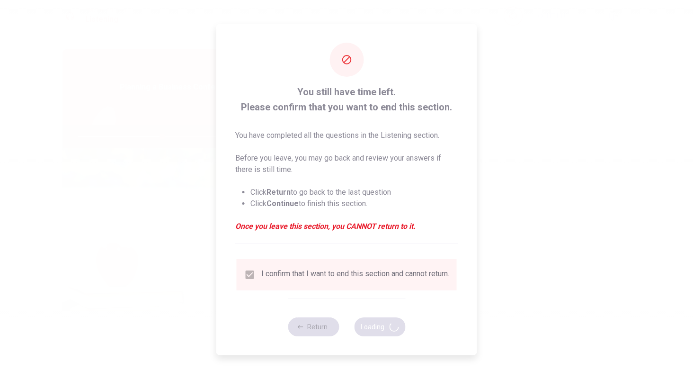
type input "50"
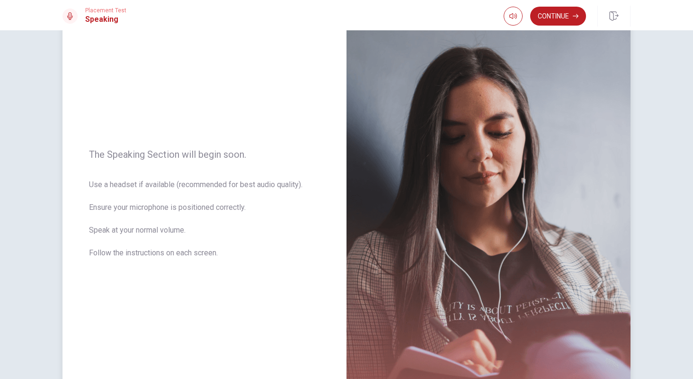
scroll to position [47, 0]
click at [555, 20] on button "Continue" at bounding box center [558, 16] width 56 height 19
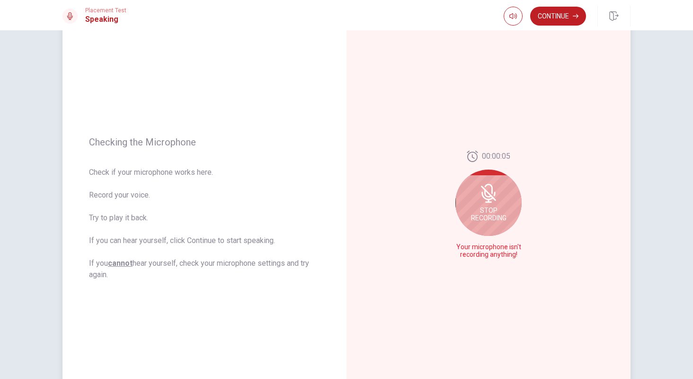
click at [475, 215] on span "Stop Recording" at bounding box center [488, 213] width 35 height 15
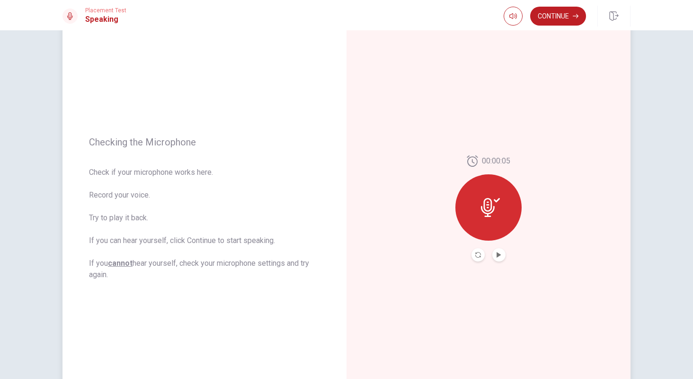
click at [475, 215] on div at bounding box center [488, 207] width 66 height 66
click at [498, 254] on icon "Play Audio" at bounding box center [498, 255] width 4 height 6
click at [496, 256] on icon "Pause Audio" at bounding box center [498, 255] width 5 height 6
click at [495, 259] on button "Play Audio" at bounding box center [498, 254] width 13 height 13
click at [495, 259] on button "Pause Audio" at bounding box center [498, 254] width 13 height 13
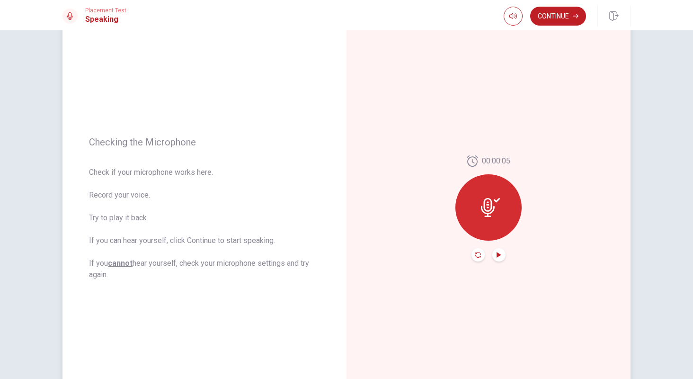
click at [475, 257] on icon "Record Again" at bounding box center [478, 255] width 6 height 6
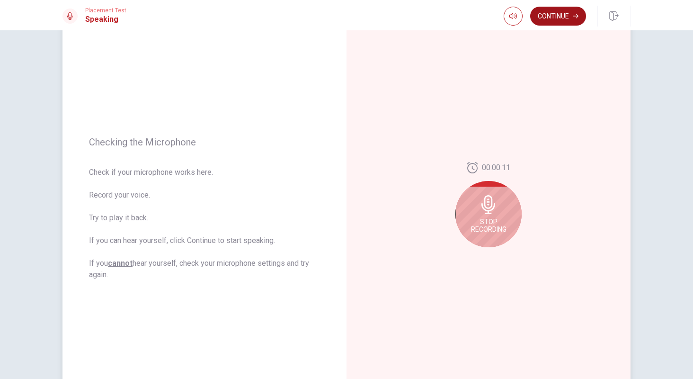
click at [562, 18] on button "Continue" at bounding box center [558, 16] width 56 height 19
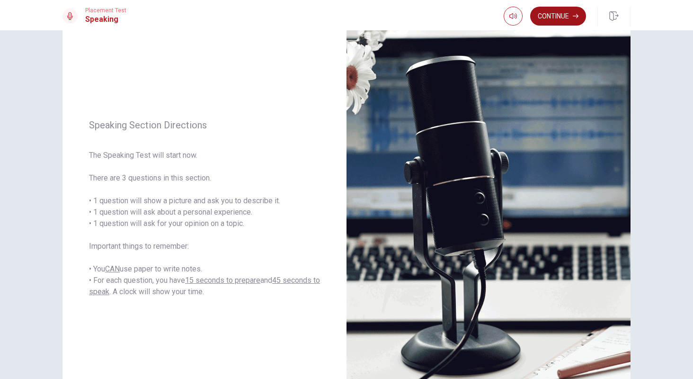
click at [556, 20] on button "Continue" at bounding box center [558, 16] width 56 height 19
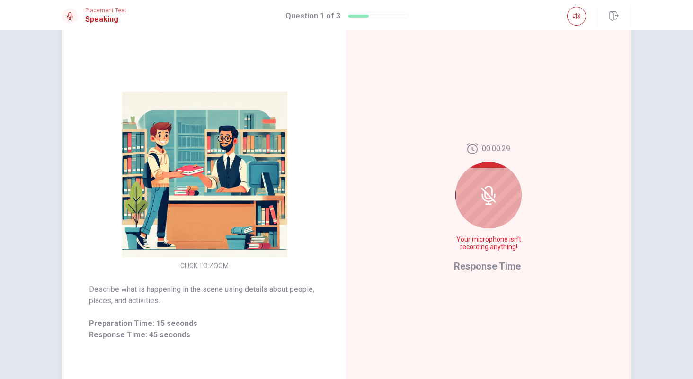
click at [156, 186] on img at bounding box center [205, 174] width 182 height 165
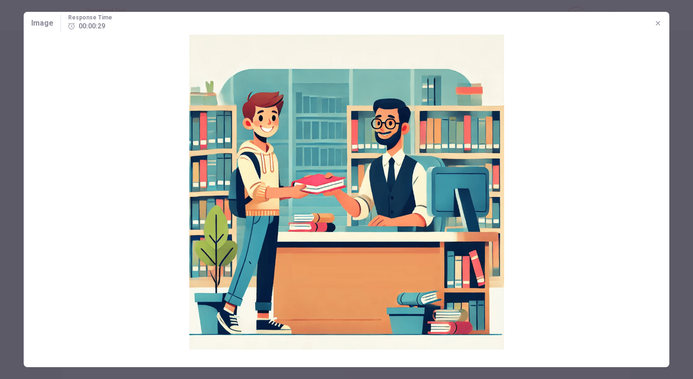
click at [221, 192] on img at bounding box center [347, 192] width 646 height 315
click at [556, 247] on img at bounding box center [347, 192] width 646 height 315
click at [667, 270] on img at bounding box center [347, 192] width 646 height 315
click at [672, 260] on div "Image Response Time 00:00:27" at bounding box center [346, 189] width 693 height 379
click at [656, 26] on icon "button" at bounding box center [658, 23] width 8 height 8
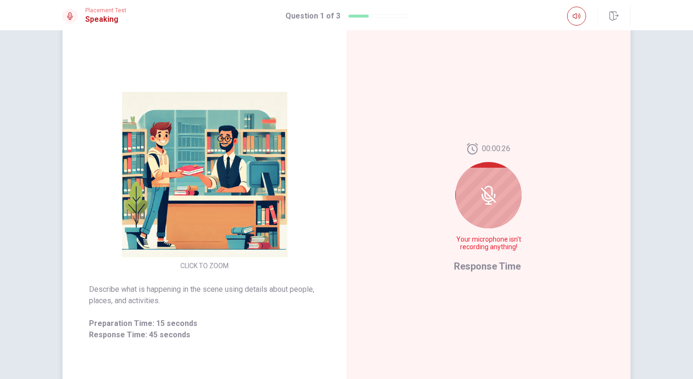
click at [475, 195] on div at bounding box center [488, 195] width 66 height 66
click at [471, 213] on div at bounding box center [488, 195] width 66 height 66
click at [480, 193] on icon at bounding box center [488, 195] width 19 height 19
click at [482, 193] on icon at bounding box center [488, 195] width 19 height 19
drag, startPoint x: 482, startPoint y: 193, endPoint x: 496, endPoint y: 166, distance: 29.6
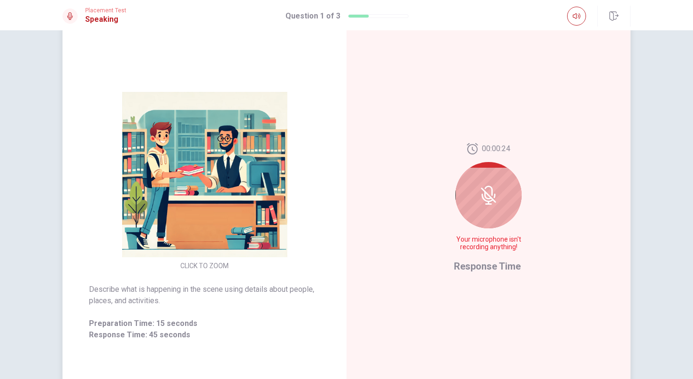
click at [488, 186] on icon at bounding box center [488, 195] width 19 height 19
drag, startPoint x: 486, startPoint y: 142, endPoint x: 480, endPoint y: 148, distance: 8.4
click at [484, 143] on div "00:00:23 Your microphone isn't recording anything! Response Time" at bounding box center [488, 208] width 284 height 413
drag, startPoint x: 478, startPoint y: 154, endPoint x: 472, endPoint y: 158, distance: 7.5
click at [478, 155] on div "00:00:23 Your microphone isn't recording anything!" at bounding box center [488, 200] width 69 height 115
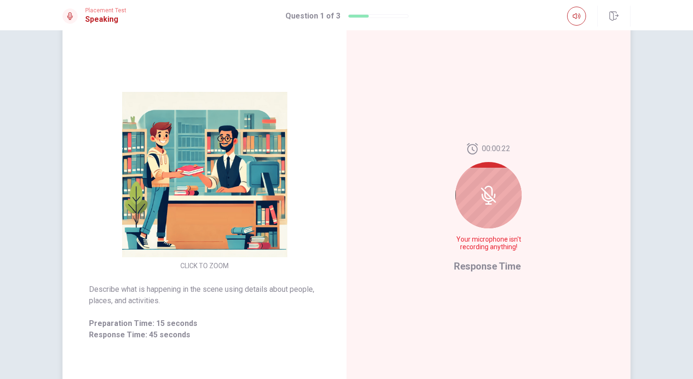
click at [470, 250] on span "Your microphone isn't recording anything!" at bounding box center [488, 243] width 69 height 15
click at [462, 205] on div at bounding box center [488, 195] width 66 height 66
click at [467, 206] on div at bounding box center [488, 195] width 66 height 66
click at [470, 214] on div at bounding box center [488, 195] width 66 height 66
click at [473, 214] on div at bounding box center [488, 195] width 66 height 66
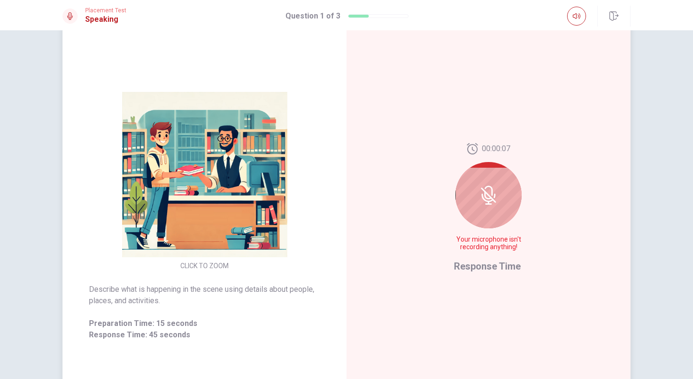
drag, startPoint x: 473, startPoint y: 214, endPoint x: 461, endPoint y: 241, distance: 30.1
click at [464, 231] on div "00:00:07 Your microphone isn't recording anything!" at bounding box center [488, 200] width 69 height 115
click at [462, 244] on span "Your microphone isn't recording anything!" at bounding box center [488, 243] width 69 height 15
click at [470, 250] on span "Your microphone isn't recording anything!" at bounding box center [488, 243] width 69 height 15
click at [472, 250] on span "Your microphone isn't recording anything!" at bounding box center [488, 243] width 69 height 15
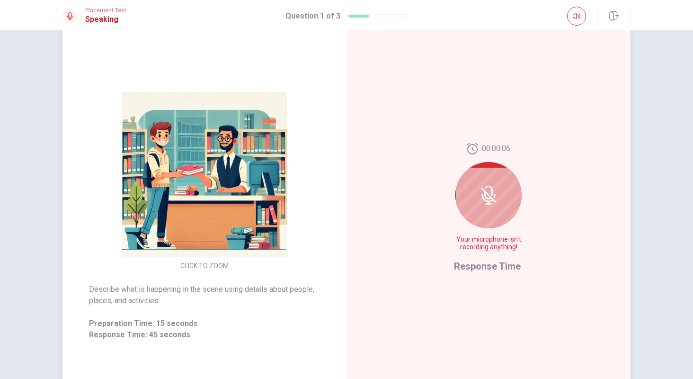
click at [475, 249] on span "Your microphone isn't recording anything!" at bounding box center [488, 243] width 69 height 15
click at [476, 246] on span "Your microphone isn't recording anything!" at bounding box center [488, 243] width 69 height 15
click at [468, 209] on div at bounding box center [488, 195] width 66 height 66
click at [468, 209] on body "This site uses cookies, as explained in our Privacy Policy . If you agree to th…" at bounding box center [346, 189] width 693 height 379
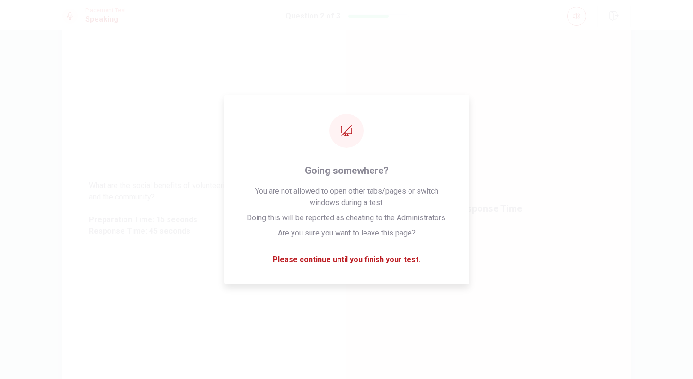
click at [116, 196] on span "What are the social benefits of volunteering, both for the individual and the c…" at bounding box center [204, 191] width 231 height 23
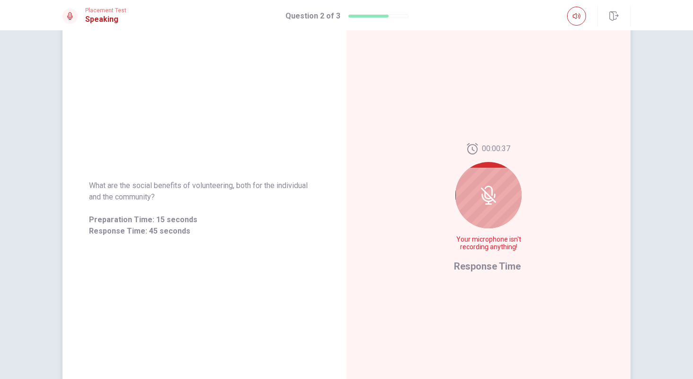
drag, startPoint x: 86, startPoint y: 185, endPoint x: 150, endPoint y: 191, distance: 64.2
click at [155, 192] on div "What are the social benefits of volunteering, both for the individual and the c…" at bounding box center [204, 208] width 284 height 80
drag, startPoint x: 88, startPoint y: 187, endPoint x: 115, endPoint y: 192, distance: 27.4
click at [115, 192] on span "What are the social benefits of volunteering, both for the individual and the c…" at bounding box center [204, 191] width 231 height 23
drag, startPoint x: 88, startPoint y: 186, endPoint x: 100, endPoint y: 188, distance: 13.0
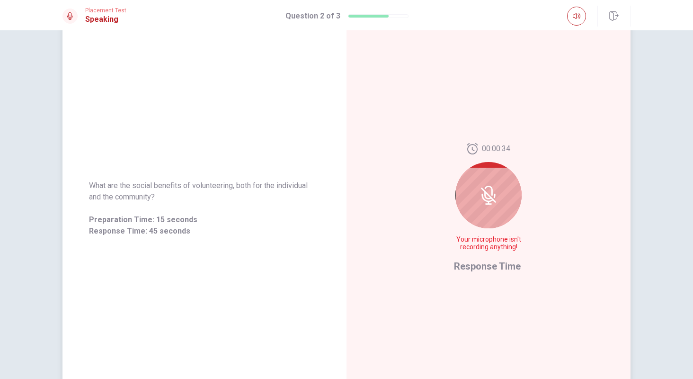
click at [100, 188] on span "What are the social benefits of volunteering, both for the individual and the c…" at bounding box center [204, 191] width 231 height 23
drag, startPoint x: 156, startPoint y: 195, endPoint x: 106, endPoint y: 195, distance: 50.6
click at [125, 196] on span "What are the social benefits of volunteering, both for the individual and the c…" at bounding box center [204, 191] width 231 height 23
drag, startPoint x: 158, startPoint y: 195, endPoint x: 126, endPoint y: 195, distance: 31.7
click at [126, 195] on span "What are the social benefits of volunteering, both for the individual and the c…" at bounding box center [204, 191] width 231 height 23
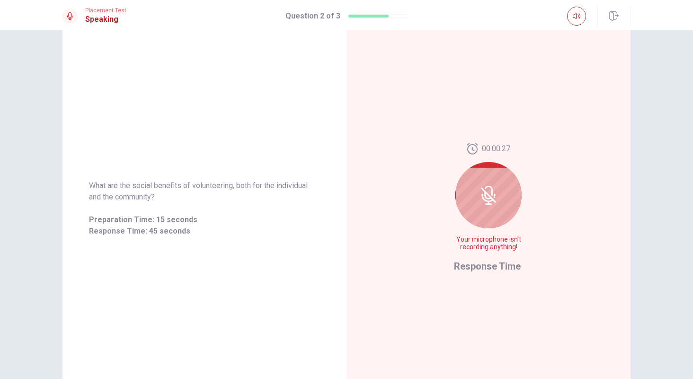
click at [469, 204] on div at bounding box center [488, 195] width 66 height 66
click at [477, 208] on div at bounding box center [488, 195] width 66 height 66
click at [493, 214] on div at bounding box center [488, 195] width 66 height 66
drag, startPoint x: 491, startPoint y: 216, endPoint x: 479, endPoint y: 227, distance: 16.4
click at [484, 224] on div at bounding box center [488, 195] width 66 height 66
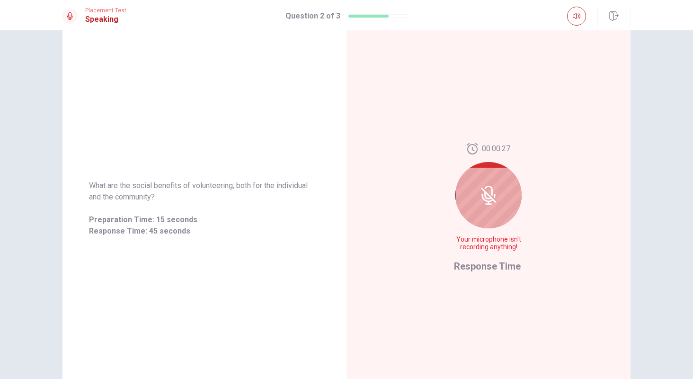
click at [468, 236] on div "00:00:27 Your microphone isn't recording anything!" at bounding box center [488, 200] width 69 height 115
click at [468, 236] on span "Your microphone isn't recording anything!" at bounding box center [488, 243] width 69 height 15
click at [475, 242] on span "Your microphone isn't recording anything!" at bounding box center [488, 243] width 69 height 15
click at [475, 257] on div "00:00:25 Your microphone isn't recording anything!" at bounding box center [488, 200] width 69 height 115
click at [475, 267] on span "Response Time" at bounding box center [487, 265] width 67 height 11
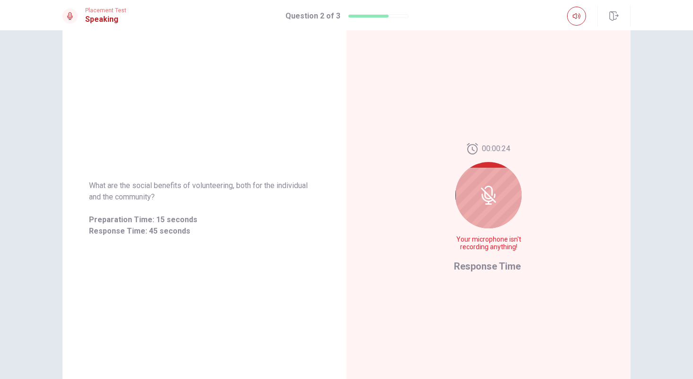
click at [475, 267] on span "Response Time" at bounding box center [487, 265] width 67 height 11
drag, startPoint x: 472, startPoint y: 232, endPoint x: 458, endPoint y: 229, distance: 14.2
click at [470, 232] on div "00:00:24 Your microphone isn't recording anything!" at bounding box center [488, 200] width 69 height 115
click at [546, 142] on div "00:00:04 Your microphone isn't recording anything! Response Time" at bounding box center [488, 208] width 284 height 413
click at [483, 216] on div at bounding box center [488, 195] width 66 height 66
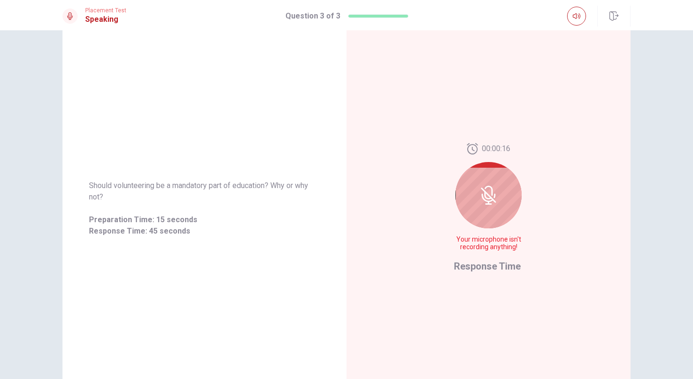
click at [482, 211] on div at bounding box center [488, 195] width 66 height 66
drag, startPoint x: 489, startPoint y: 203, endPoint x: 488, endPoint y: 171, distance: 31.7
click at [491, 193] on div at bounding box center [488, 195] width 66 height 66
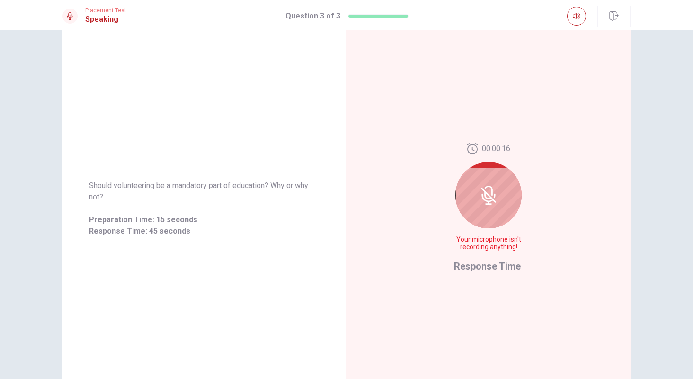
click at [486, 171] on div at bounding box center [488, 195] width 66 height 66
click at [71, 17] on icon at bounding box center [70, 16] width 6 height 8
click at [70, 17] on icon at bounding box center [70, 16] width 8 height 8
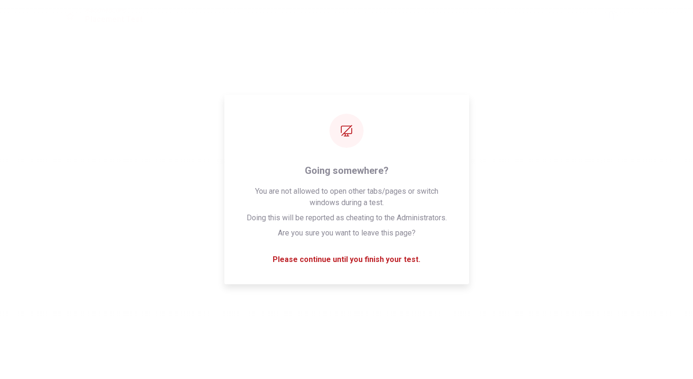
scroll to position [0, 0]
click at [142, 219] on span "Write about your opinion on a topic. Important things to remember: Try to write…" at bounding box center [346, 210] width 515 height 193
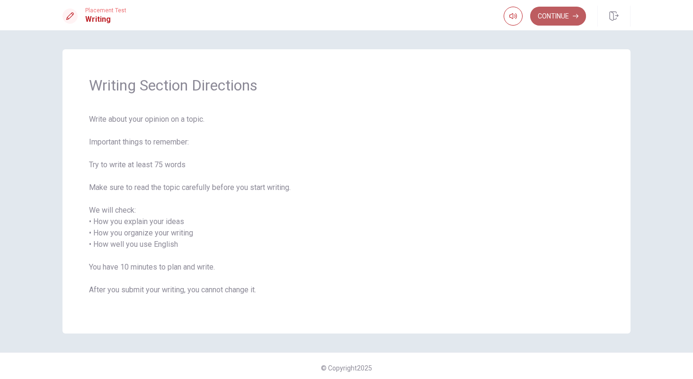
click at [550, 17] on button "Continue" at bounding box center [558, 16] width 56 height 19
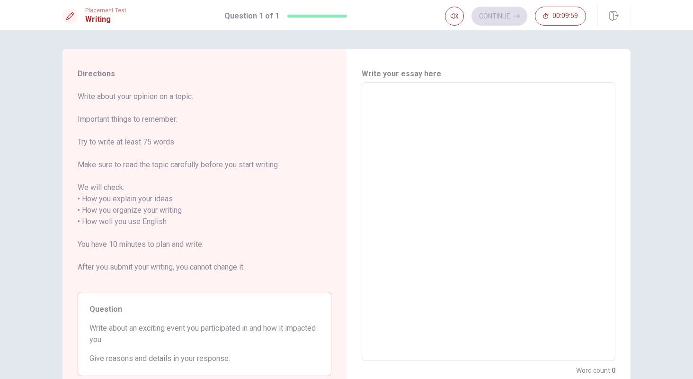
click at [384, 109] on textarea at bounding box center [488, 221] width 240 height 263
click at [377, 93] on textarea at bounding box center [488, 221] width 240 height 263
type textarea "T"
type textarea "x"
type textarea "To"
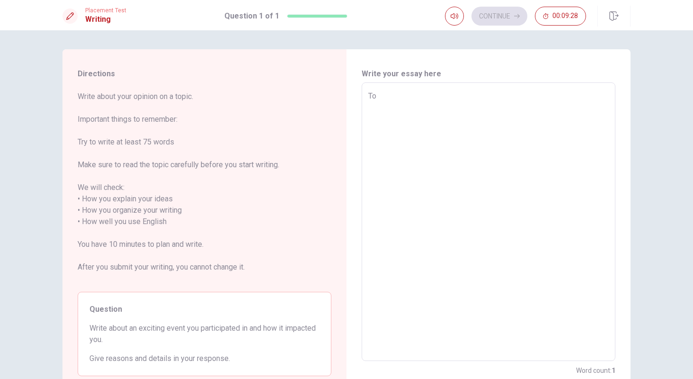
type textarea "x"
type textarea "Top"
type textarea "x"
type textarea "Topi"
type textarea "x"
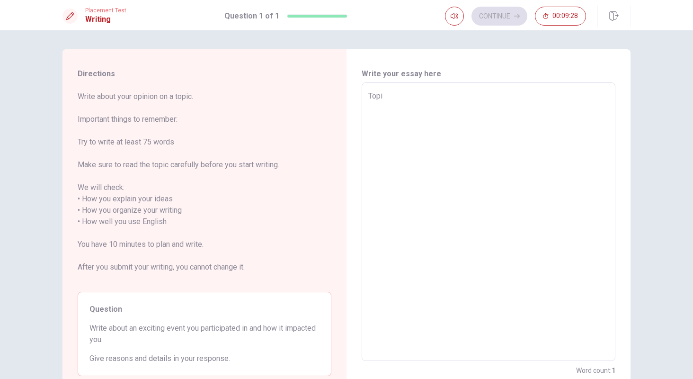
type textarea "Topic"
type textarea "x"
type textarea "Topic:"
type textarea "x"
type textarea "Topic:"
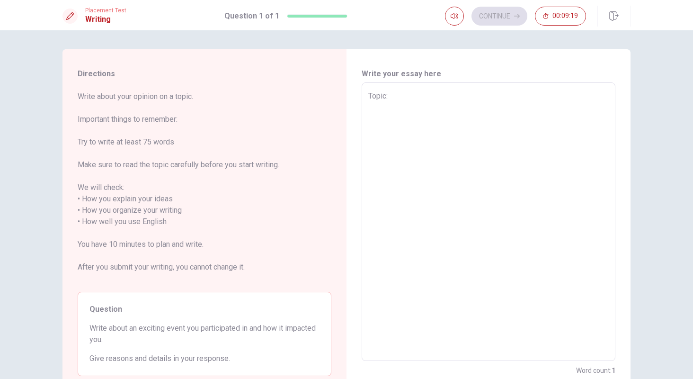
type textarea "x"
type textarea "Topic: c"
type textarea "x"
type textarea "Topic: ci"
type textarea "x"
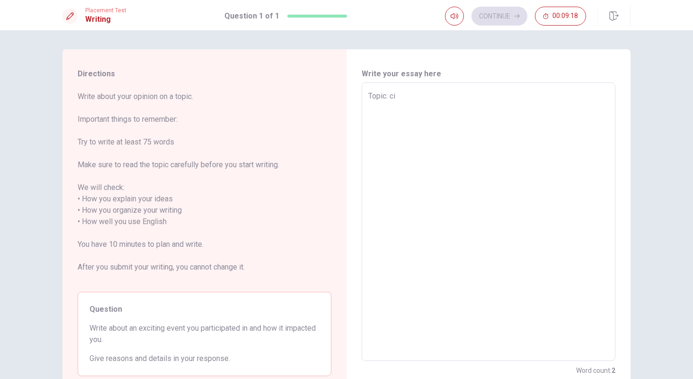
type textarea "Topic: cie"
type textarea "x"
type textarea "Topic: cien"
type textarea "x"
type textarea "Topic: cienc"
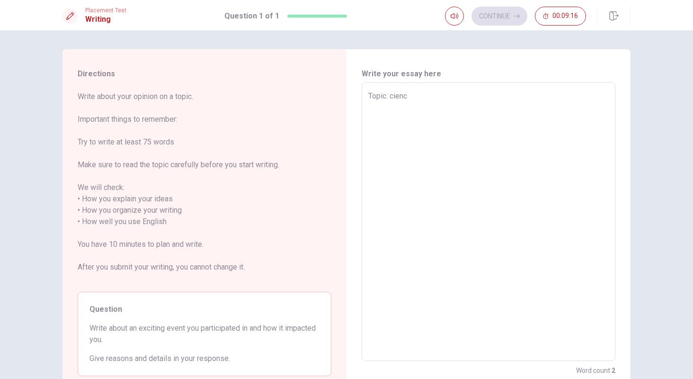
type textarea "x"
type textarea "Topic: cienci"
type textarea "x"
type textarea "Topic: ciencie"
type textarea "x"
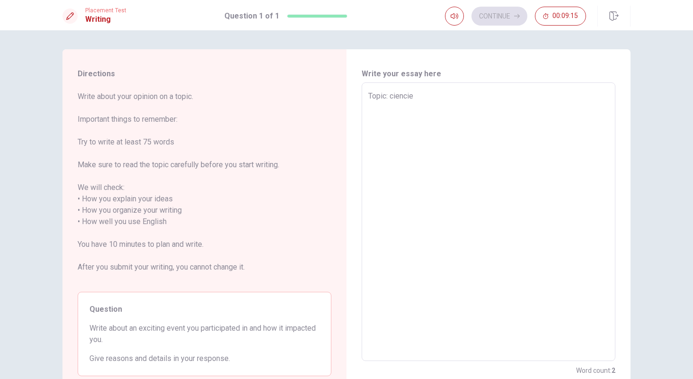
type textarea "Topic: cienci"
type textarea "x"
type textarea "Topic: cienc"
type textarea "x"
type textarea "Topic: cien"
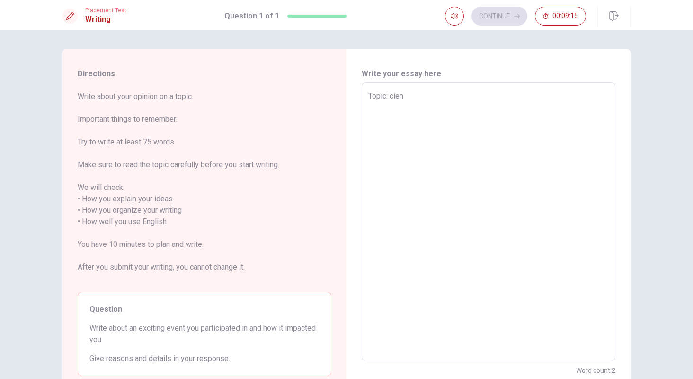
type textarea "x"
type textarea "Topic: cie"
type textarea "x"
type textarea "Topic: ci"
type textarea "x"
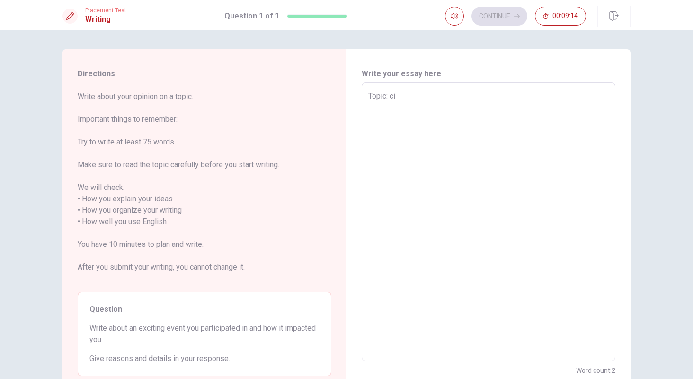
type textarea "Topic: c"
type textarea "x"
type textarea "Topic:"
type textarea "x"
type textarea "Topic: s"
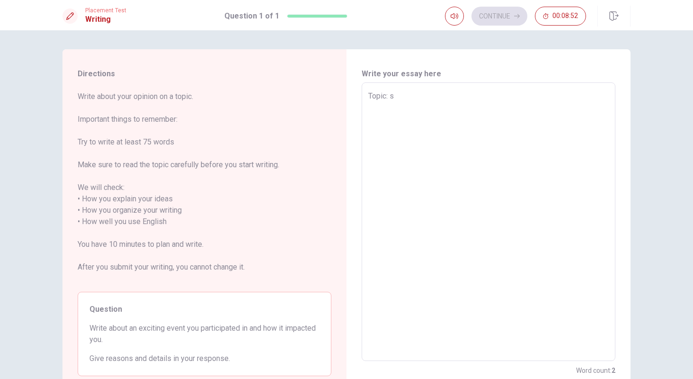
type textarea "x"
type textarea "Topic: sc"
type textarea "x"
type textarea "Topic: sci"
type textarea "x"
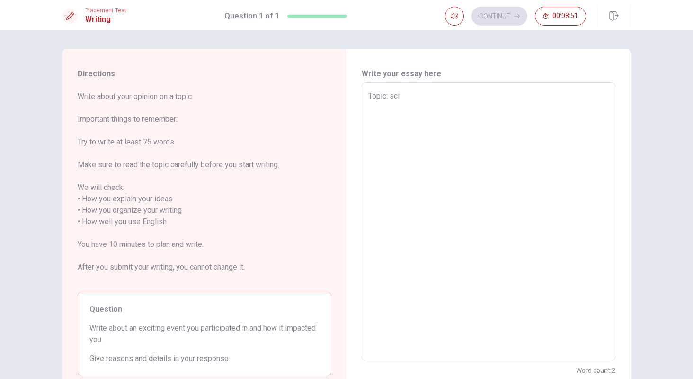
type textarea "Topic: scie"
type textarea "x"
type textarea "Topic: scien"
type textarea "x"
type textarea "Topic: scienc"
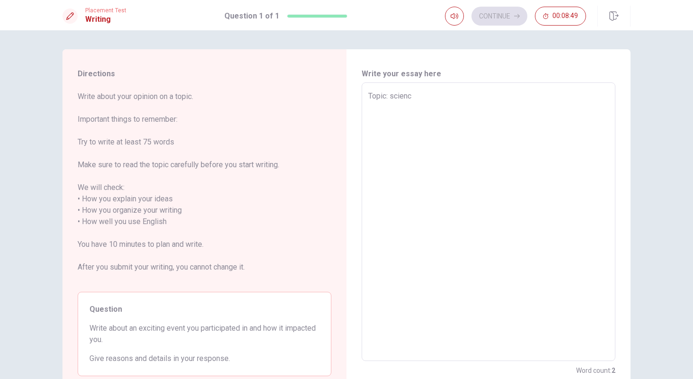
type textarea "x"
type textarea "Topic: science"
type textarea "x"
type textarea "Topic: science"
type textarea "x"
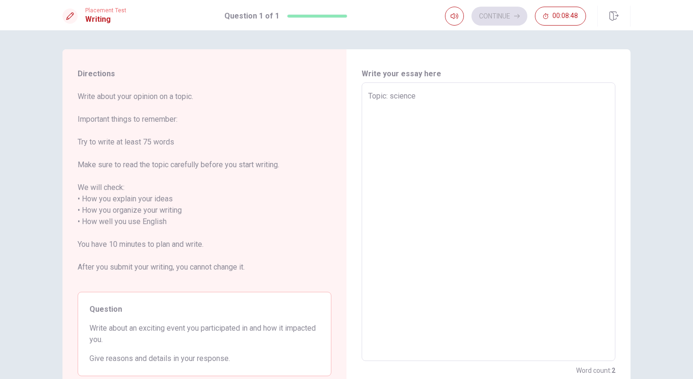
type textarea "Topic: science w"
type textarea "x"
type textarea "Topic: science we"
type textarea "x"
type textarea "Topic: science wee"
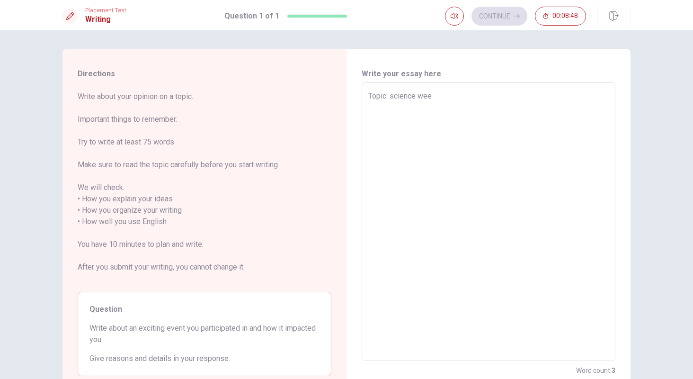
type textarea "x"
type textarea "Topic: science week"
type textarea "x"
type textarea "Topic: science week"
type textarea "x"
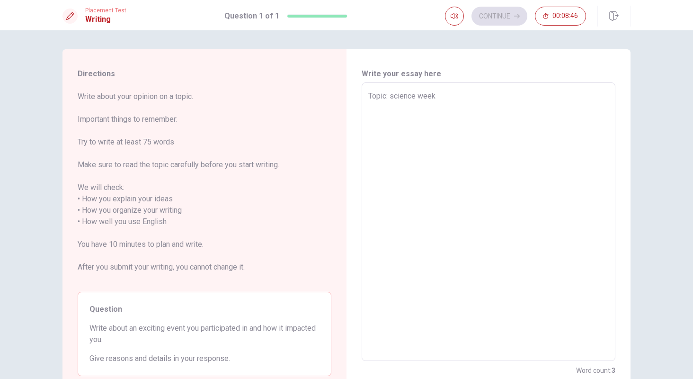
type textarea "Topic: science week"
type textarea "x"
type textarea "Topic: science week I"
type textarea "x"
type textarea "Topic: science week I"
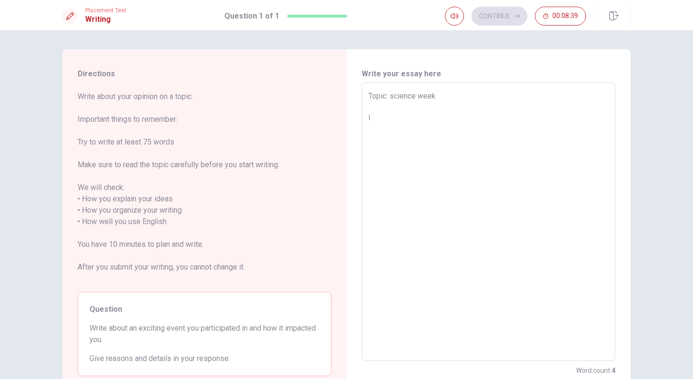
type textarea "x"
type textarea "Topic: science week I p"
type textarea "x"
type textarea "Topic: science week I pa"
type textarea "x"
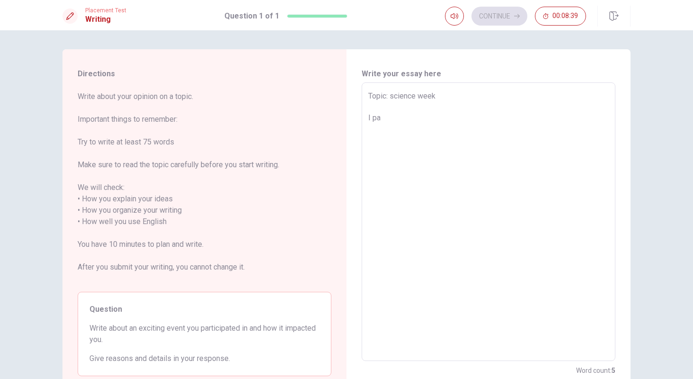
type textarea "Topic: science week I par"
type textarea "x"
type textarea "Topic: science week I part"
type textarea "x"
type textarea "Topic: science week I parti"
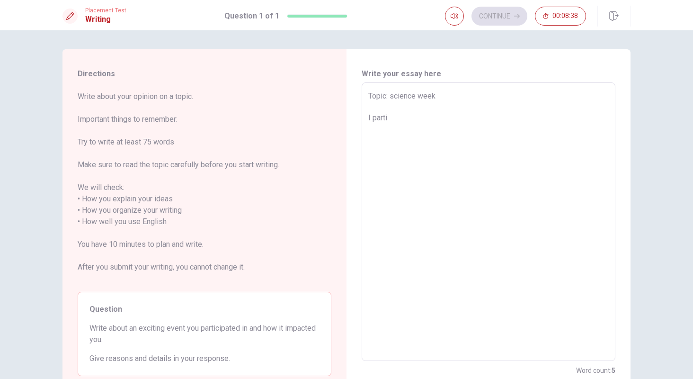
type textarea "x"
type textarea "Topic: science week I partic"
type textarea "x"
type textarea "Topic: science week I partici"
type textarea "x"
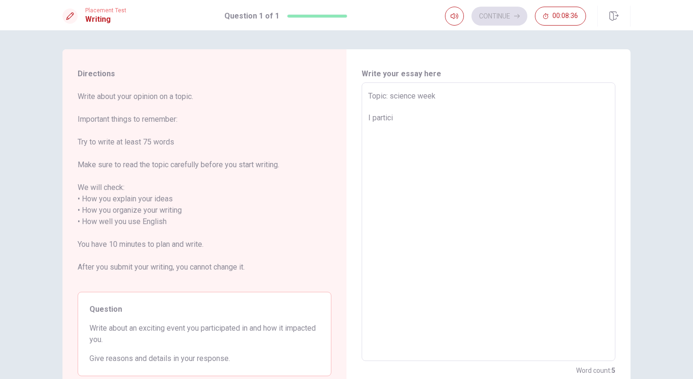
type textarea "Topic: science week I particip"
type textarea "x"
type textarea "Topic: science week I participa"
type textarea "x"
type textarea "Topic: science week I participat"
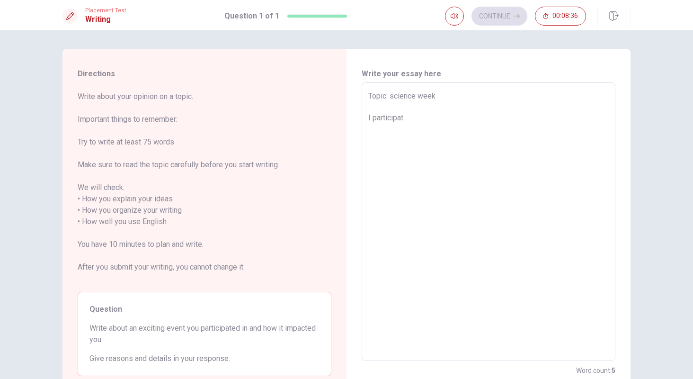
type textarea "x"
type textarea "Topic: science week I participate"
type textarea "x"
type textarea "Topic: science week I participate"
type textarea "x"
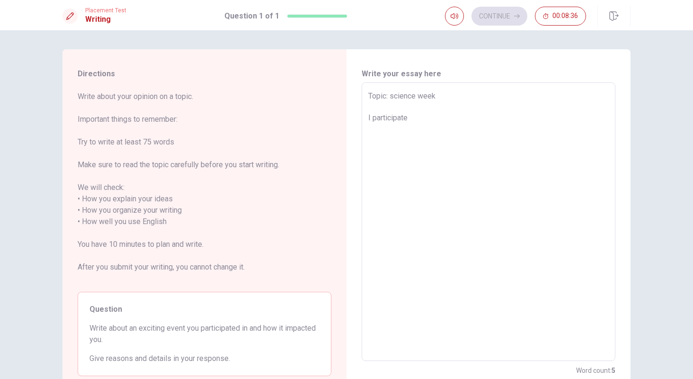
type textarea "Topic: science week I participate i"
type textarea "x"
type textarea "Topic: science week I participate in"
type textarea "x"
type textarea "Topic: science week I participate in"
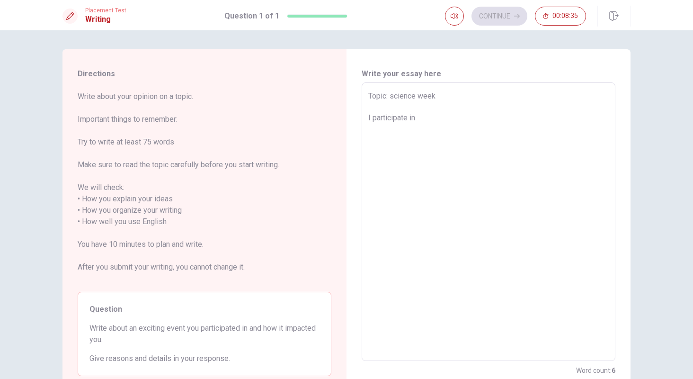
type textarea "x"
type textarea "Topic: science week I participate in a"
type textarea "x"
type textarea "Topic: science week I participate in a"
type textarea "x"
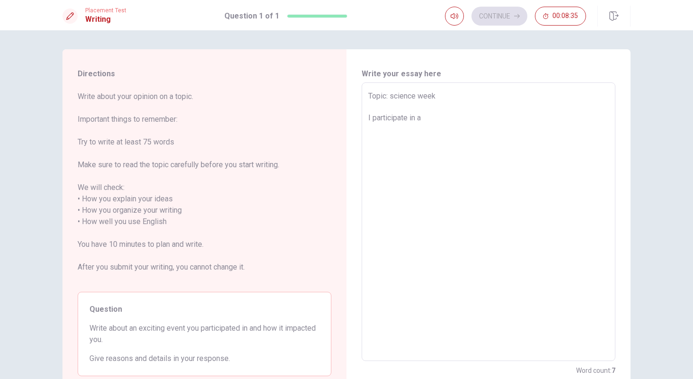
type textarea "Topic: science week I participate in a s"
type textarea "x"
type textarea "Topic: science week I participate in a sc"
type textarea "x"
type textarea "Topic: science week I participate in a sci"
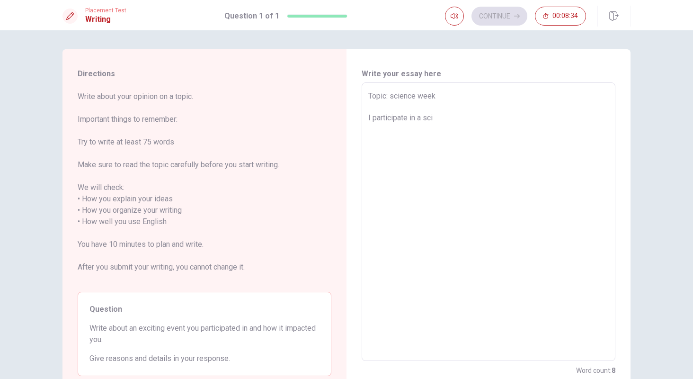
type textarea "x"
type textarea "Topic: science week I participate in a scie"
type textarea "x"
type textarea "Topic: science week I participate in a scien"
type textarea "x"
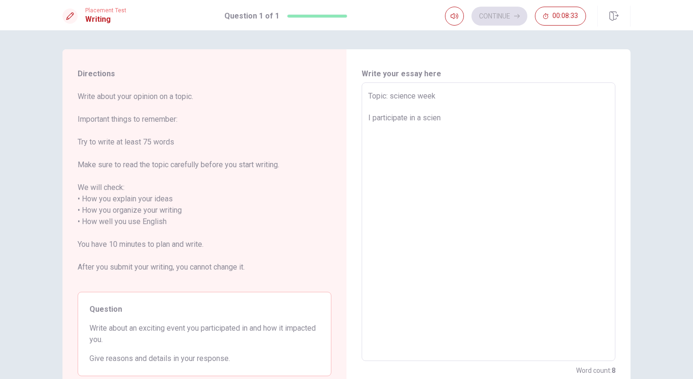
type textarea "Topic: science week I participate in a scienc"
type textarea "x"
type textarea "Topic: science week I participate in a science"
type textarea "x"
type textarea "Topic: science week I participate in a sciencew"
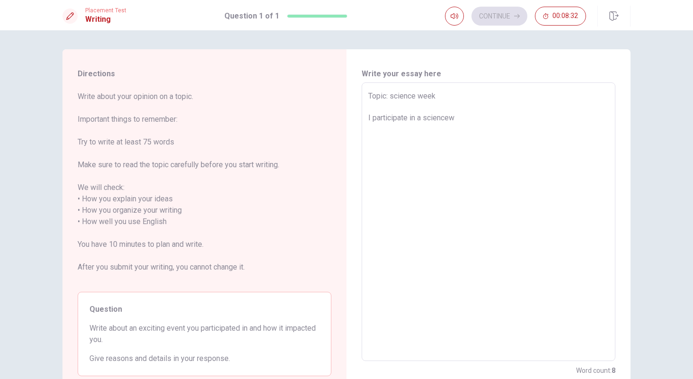
type textarea "x"
type textarea "Topic: science week I participate in a sciencewe"
type textarea "x"
type textarea "Topic: science week I participate in a sciencewee"
type textarea "x"
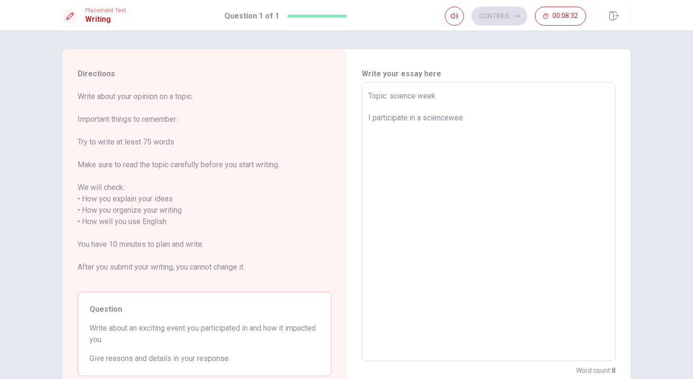
type textarea "Topic: science week I participate in a scienceweek"
type textarea "x"
type textarea "Topic: science week I participate in a scienceweek"
type textarea "x"
type textarea "Topic: science week I participate in a scienceweek i"
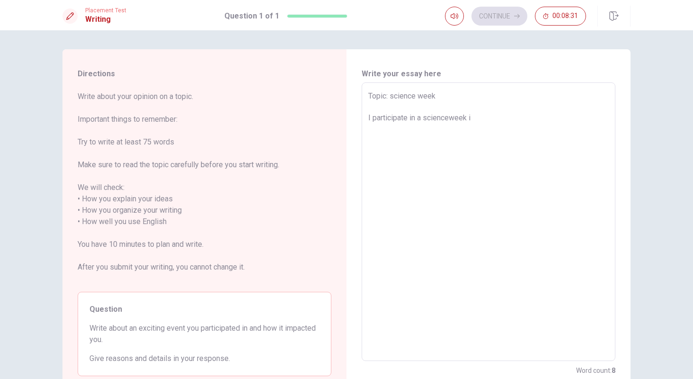
type textarea "x"
type textarea "Topic: science week I participate in a scienceweek in"
type textarea "x"
type textarea "Topic: science week I participate in a scienceweek in"
type textarea "x"
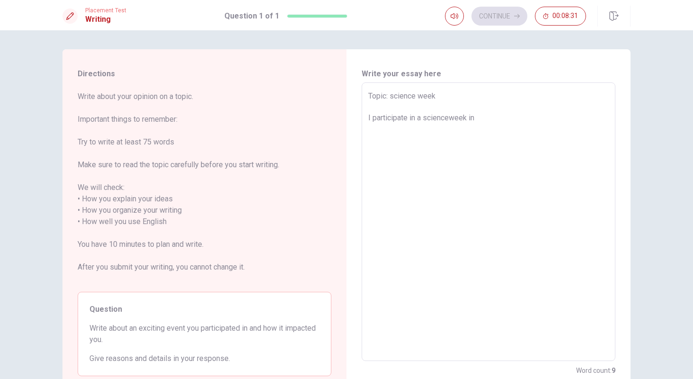
type textarea "Topic: science week I participate in a scienceweek in m"
type textarea "x"
type textarea "Topic: science week I participate in a scienceweek in my"
type textarea "x"
type textarea "Topic: science week I participate in a scienceweek in my"
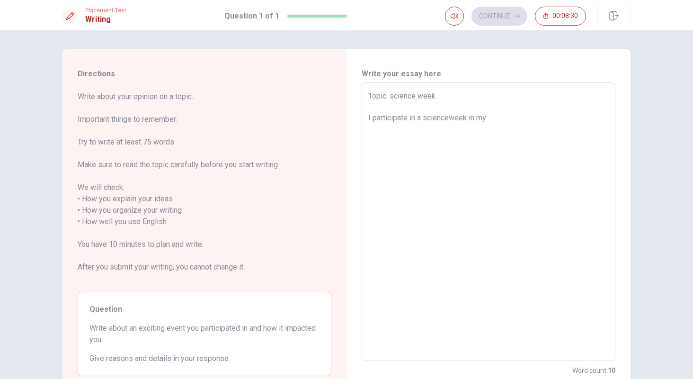
type textarea "x"
type textarea "Topic: science week I participate in a scienceweek in my l"
type textarea "x"
type textarea "Topic: science week I participate in a scienceweek in my la"
type textarea "x"
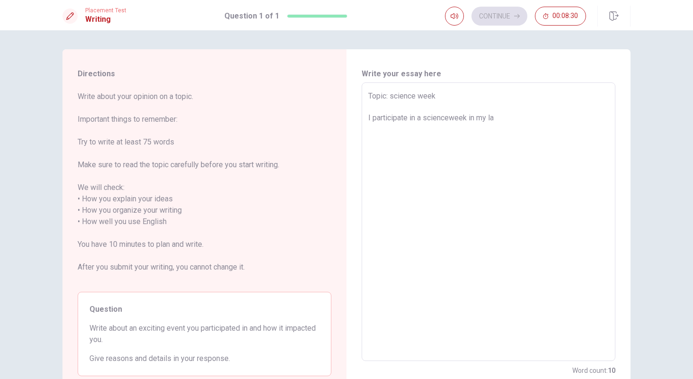
type textarea "Topic: science week I participate in a scienceweek in my las"
type textarea "x"
type textarea "Topic: science week I participate in a scienceweek in my last"
type textarea "x"
type textarea "Topic: science week I participate in a scienceweek in my last"
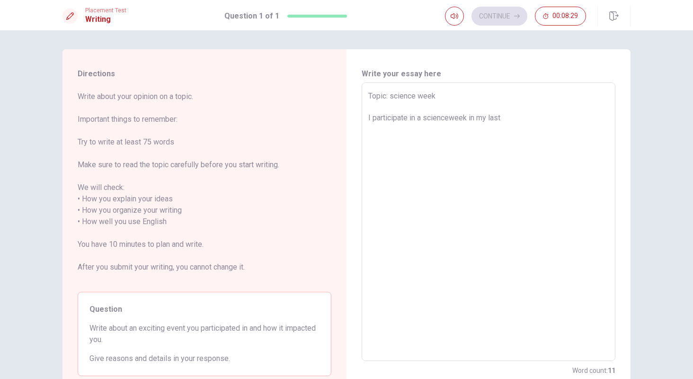
type textarea "x"
type textarea "Topic: science week I participate in a scienceweek in my last s"
type textarea "x"
type textarea "Topic: science week I participate in a scienceweek in my last sc"
type textarea "x"
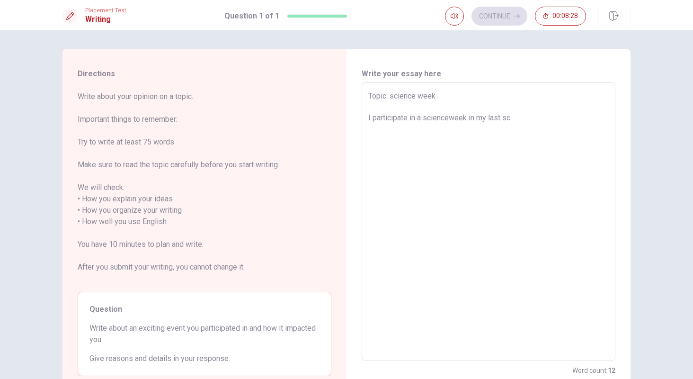
type textarea "Topic: science week I participate in a scienceweek in my last sch"
type textarea "x"
type textarea "Topic: science week I participate in a scienceweek in my last scho"
type textarea "x"
type textarea "Topic: science week I participate in a scienceweek in my last schoo"
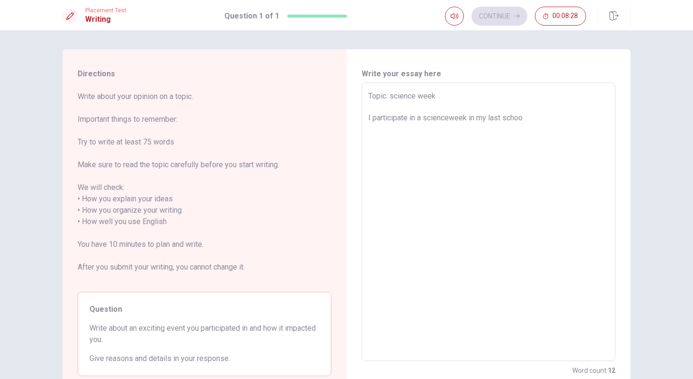
type textarea "x"
type textarea "Topic: science week I participate in a scienceweek in my last school"
type textarea "x"
type textarea "Topic: science week I participate in a scienceweek in my last school"
type textarea "x"
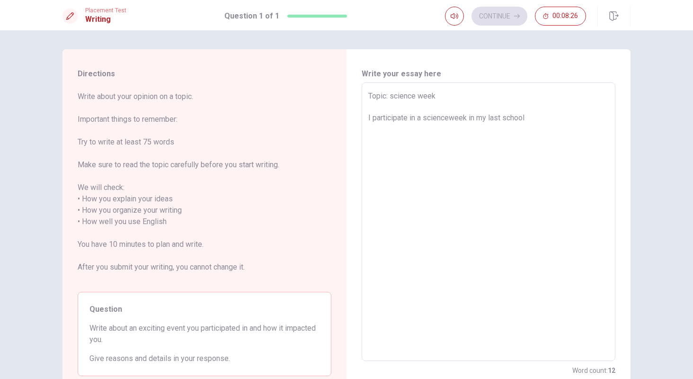
type textarea "Topic: science week I participate in a scienceweek in my last school b"
type textarea "x"
type textarea "Topic: science week I participate in a scienceweek in my last school be"
type textarea "x"
type textarea "Topic: science week I participate in a scienceweek in my last school bei"
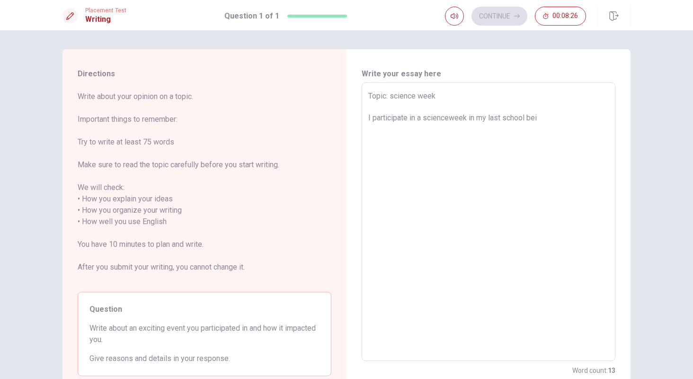
type textarea "x"
type textarea "Topic: science week I participate in a scienceweek in my last school bein"
type textarea "x"
type textarea "Topic: science week I participate in a scienceweek in my last school being"
type textarea "x"
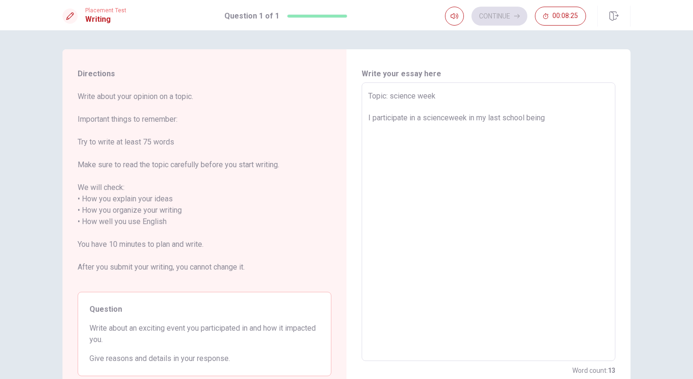
type textarea "Topic: science week I participate in a scienceweek in my last school being"
type textarea "x"
type textarea "Topic: science week I participate in a scienceweek in my last school being s"
type textarea "x"
type textarea "Topic: science week I participate in a scienceweek in my last school being st"
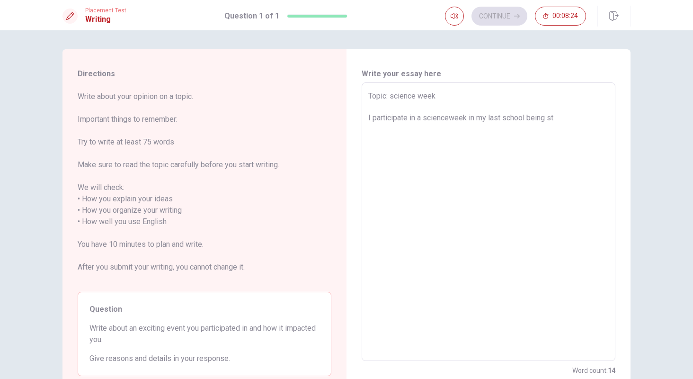
type textarea "x"
type textarea "Topic: science week I participate in a scienceweek in my last school being sta"
type textarea "x"
type textarea "Topic: science week I participate in a scienceweek in my last school being staf"
type textarea "x"
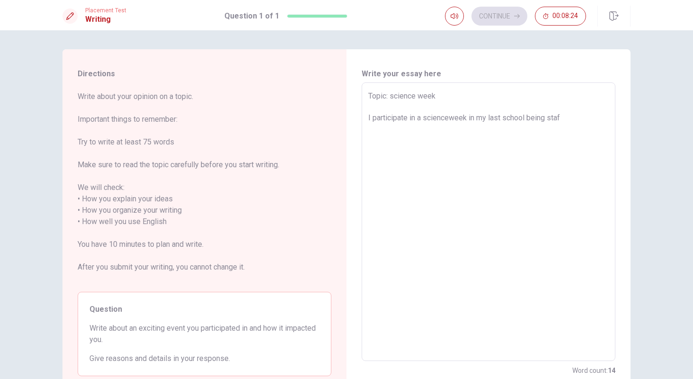
type textarea "Topic: science week I participate in a scienceweek in my last school being staff"
type textarea "x"
type textarea "Topic: science week I participate in a scienceweek in my last school being staf…"
type textarea "x"
type textarea "Topic: science week I participate in a scienceweek in my last school being staff"
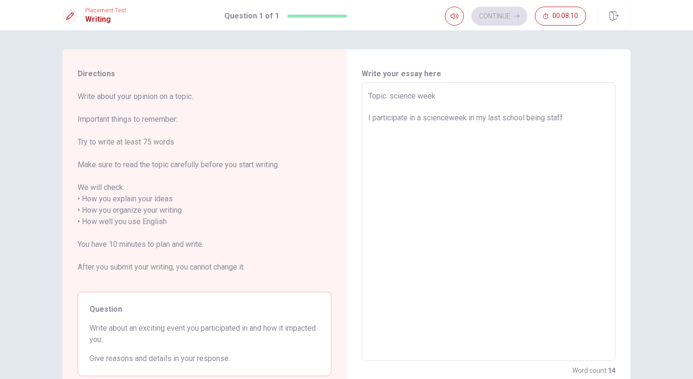
type textarea "x"
type textarea "Topic: science week I participate in a scienceweek in my last school being staf"
type textarea "x"
type textarea "Topic: science week I participate in a scienceweek in my last school being sta"
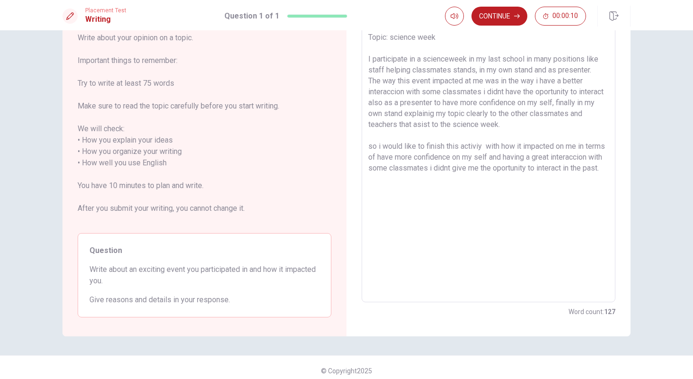
scroll to position [65, 0]
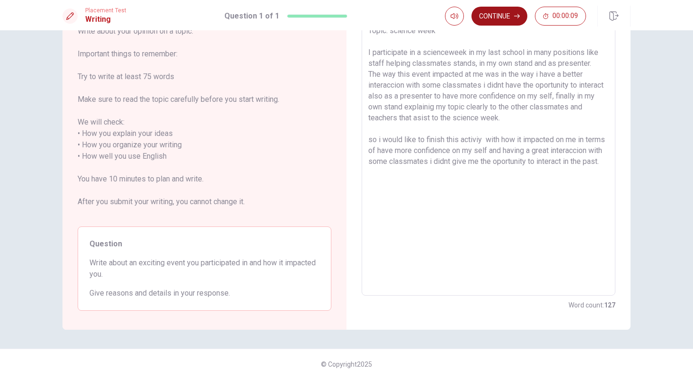
click at [487, 18] on button "Continue" at bounding box center [499, 16] width 56 height 19
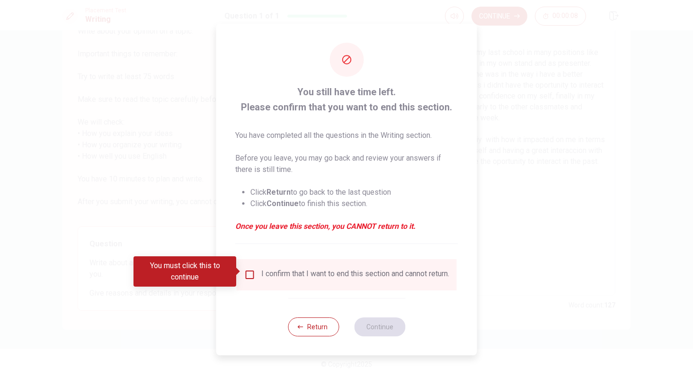
click at [250, 270] on input "You must click this to continue" at bounding box center [249, 274] width 11 height 11
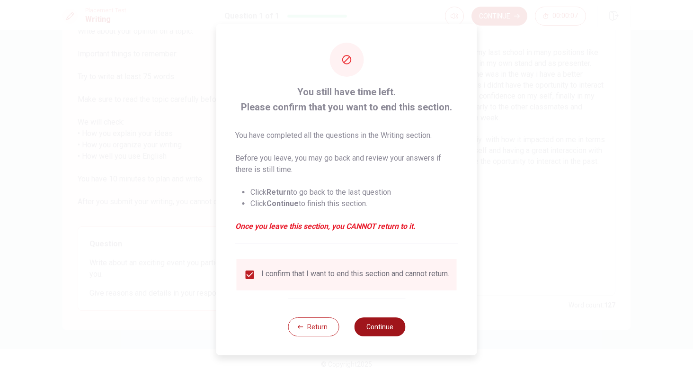
click at [369, 330] on button "Continue" at bounding box center [379, 326] width 51 height 19
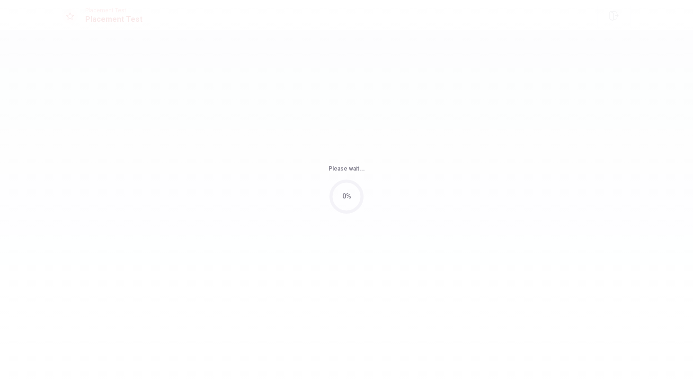
scroll to position [0, 0]
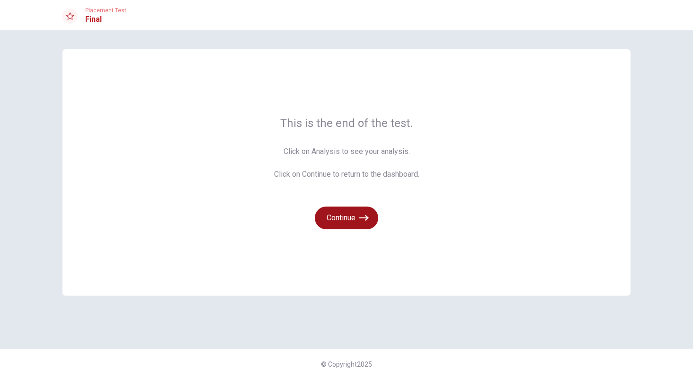
click at [346, 222] on button "Continue" at bounding box center [346, 217] width 63 height 23
